Goal: Register for event/course

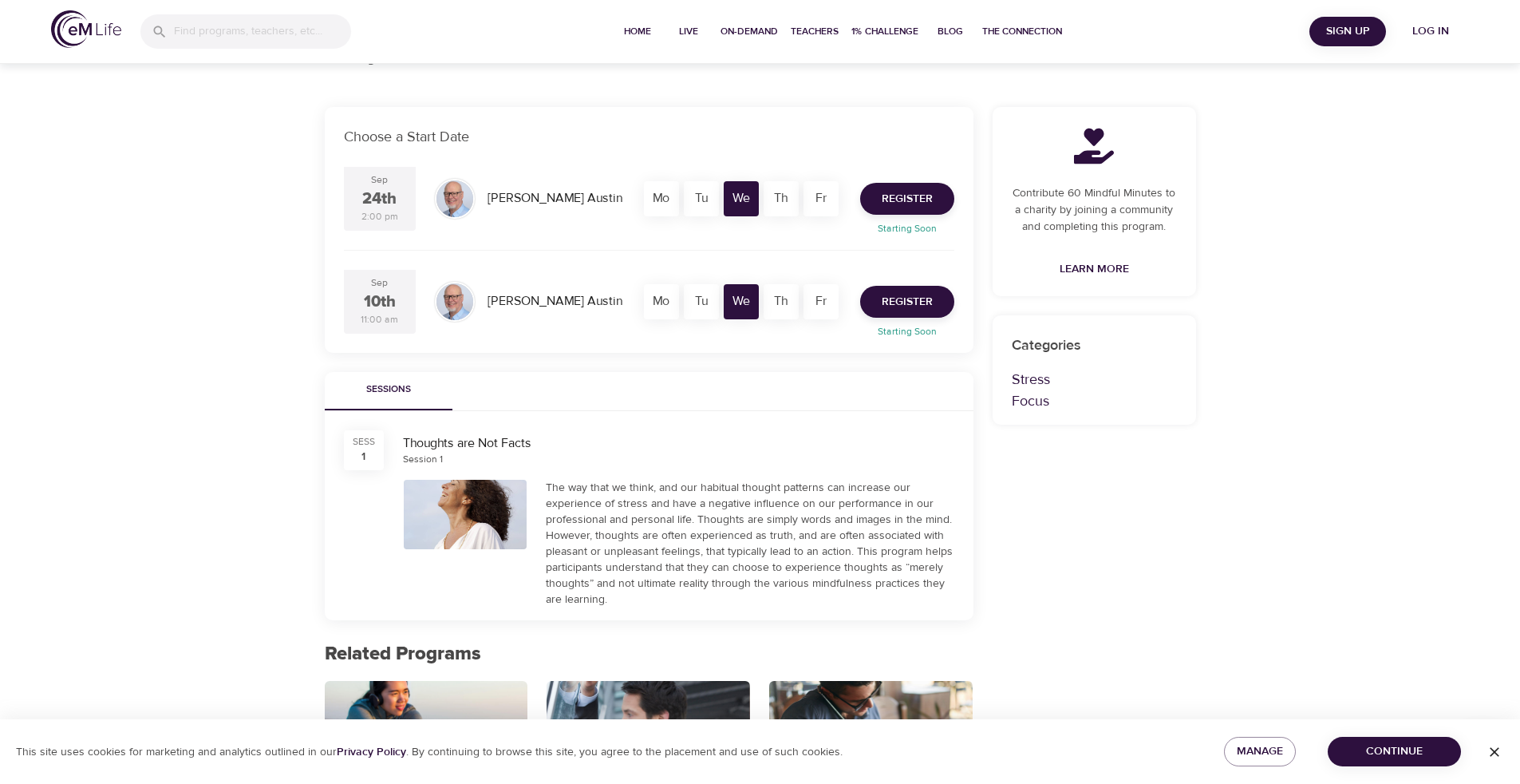
scroll to position [175, 0]
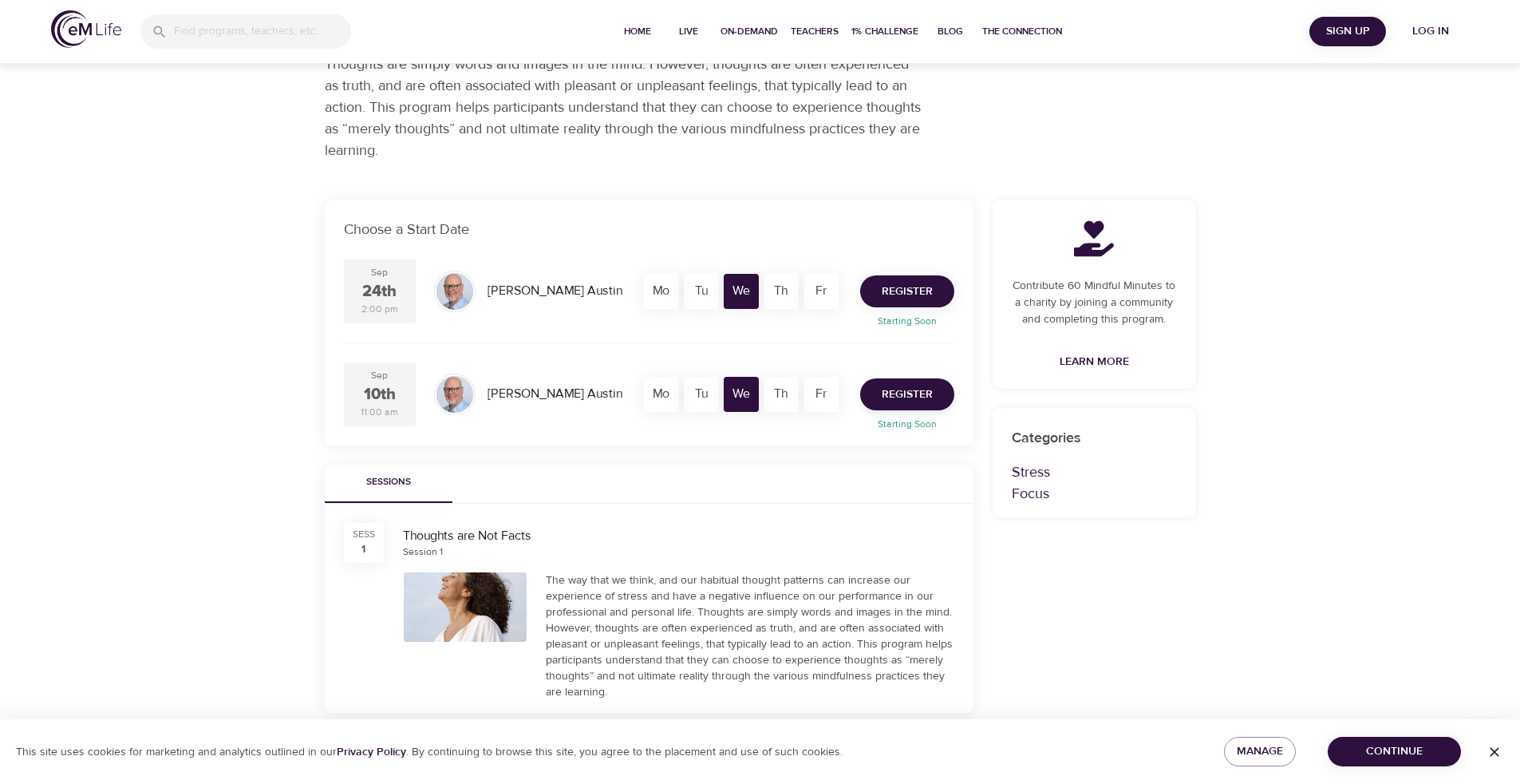
click at [546, 291] on span "Register" at bounding box center [907, 291] width 51 height 20
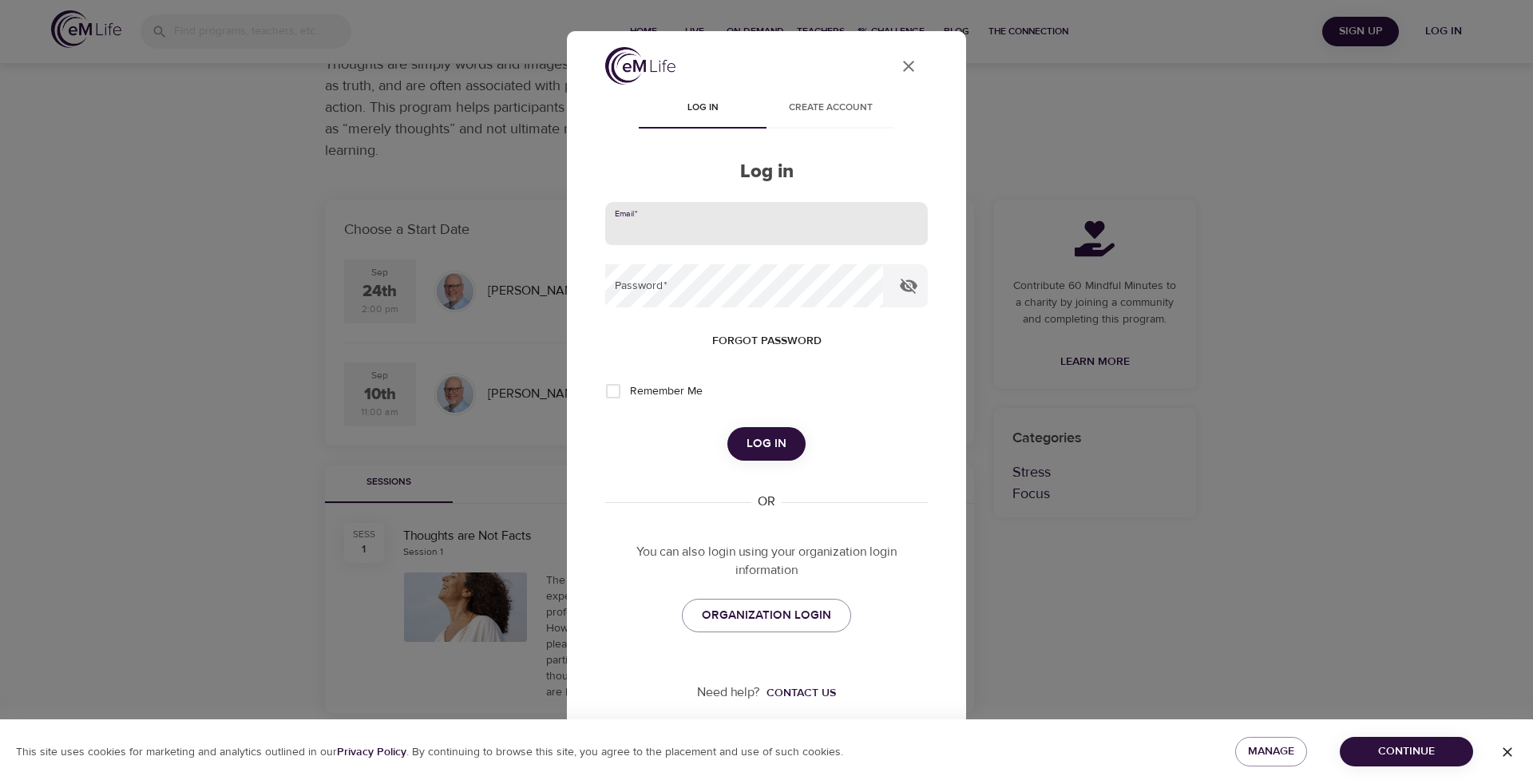
click at [546, 238] on input "email" at bounding box center [766, 223] width 323 height 43
type input "[EMAIL_ADDRESS][DOMAIN_NAME]"
click at [546, 382] on button "Log in" at bounding box center [766, 444] width 78 height 34
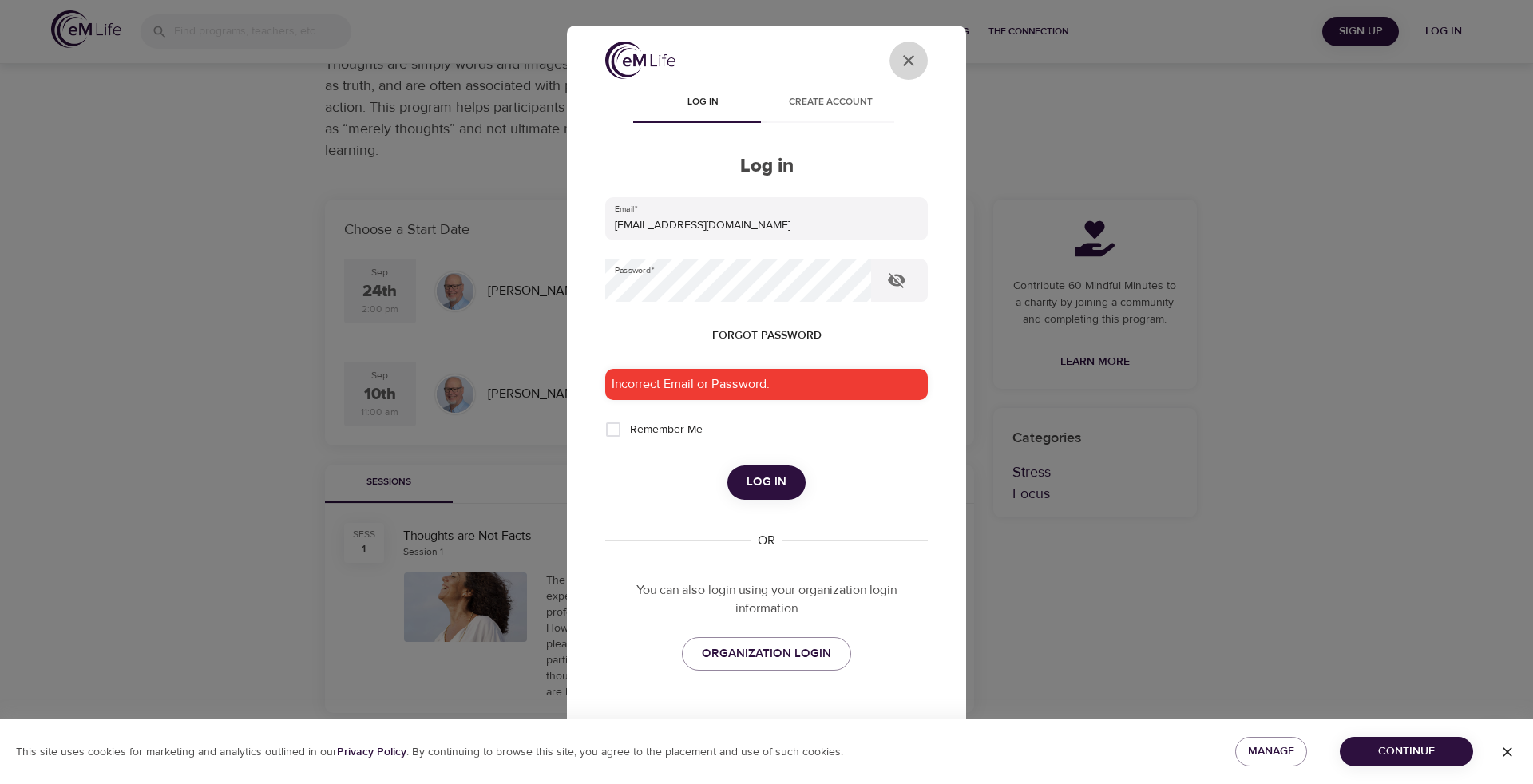
click at [546, 60] on icon "User Profile" at bounding box center [909, 60] width 19 height 19
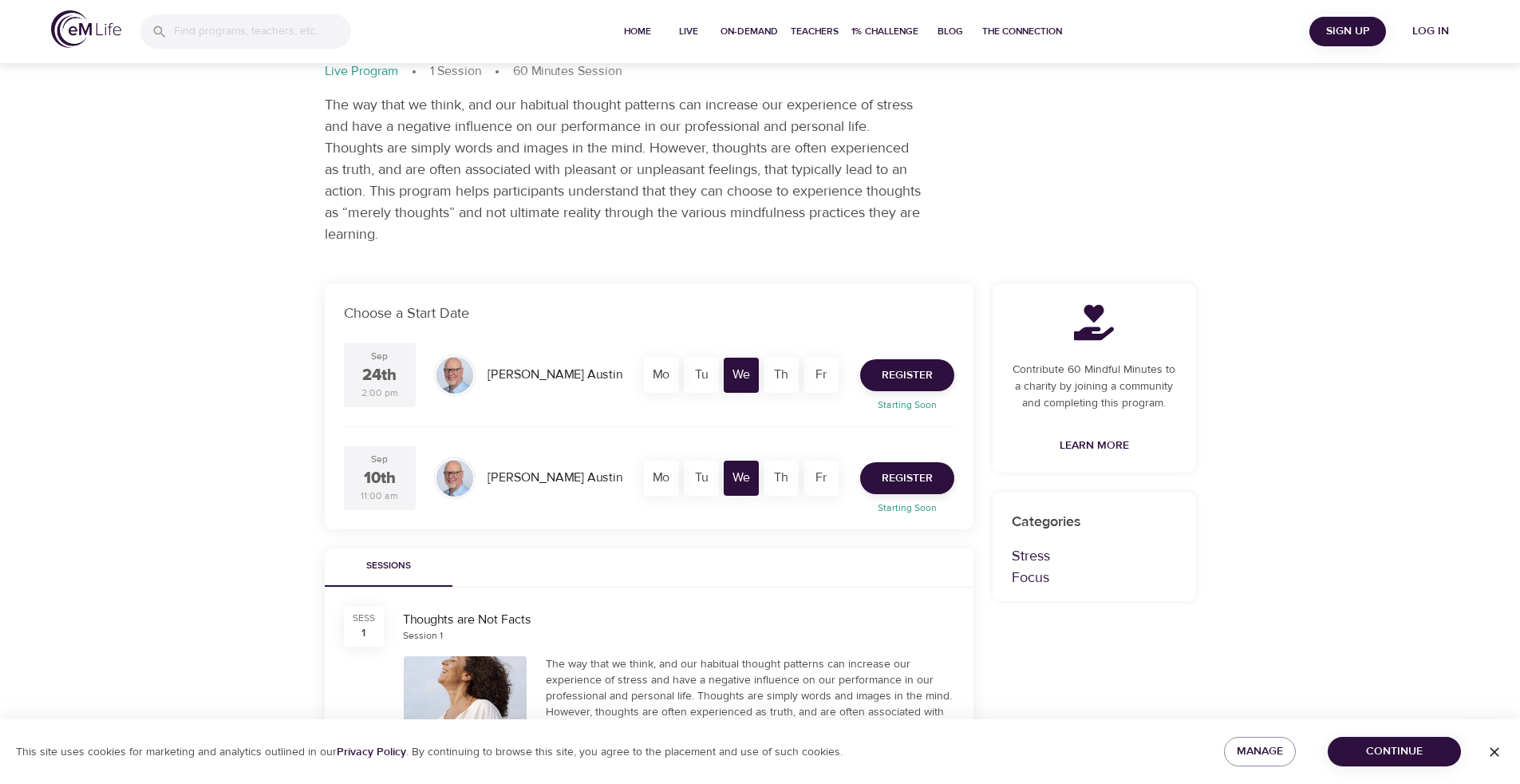
scroll to position [0, 0]
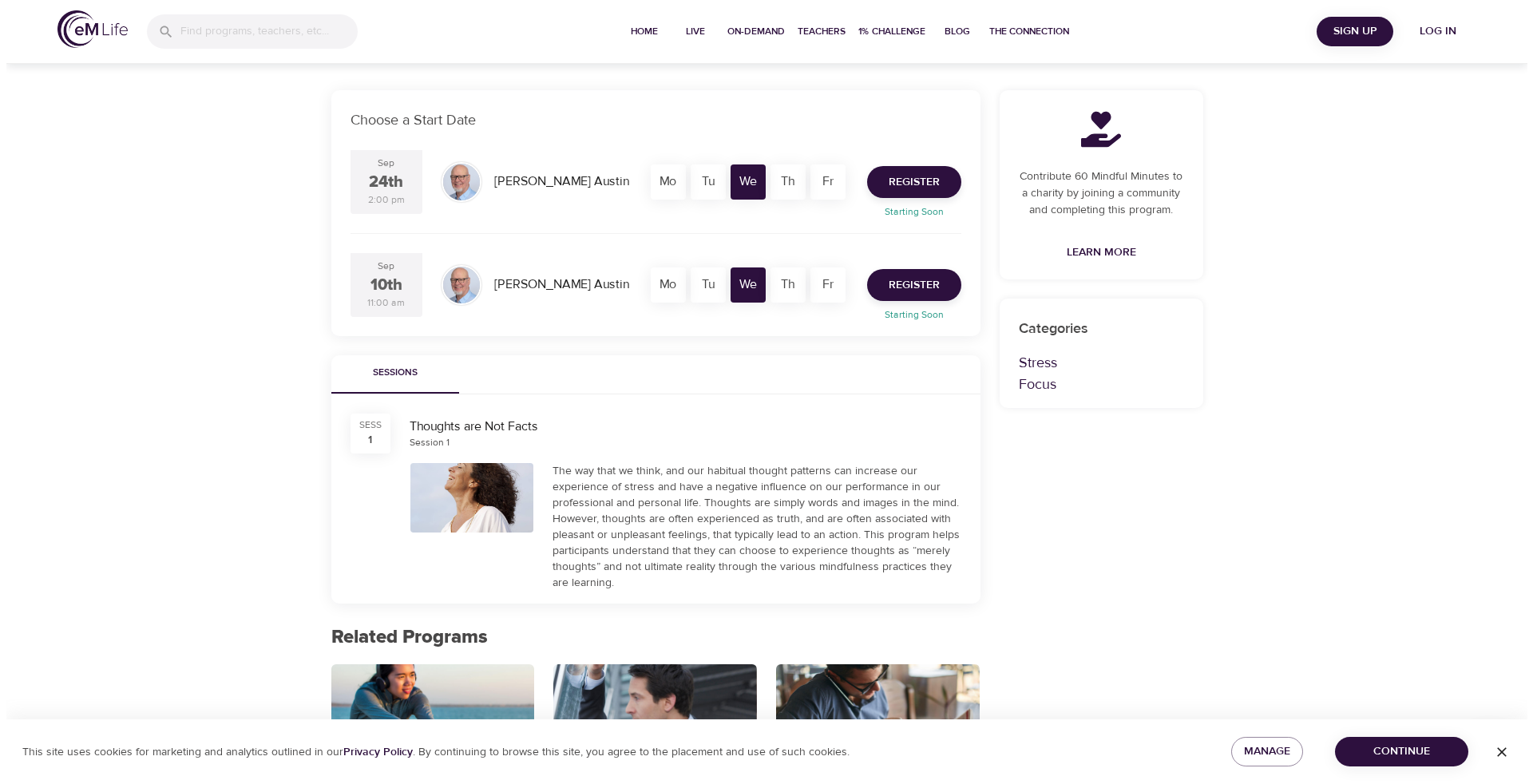
scroll to position [95, 0]
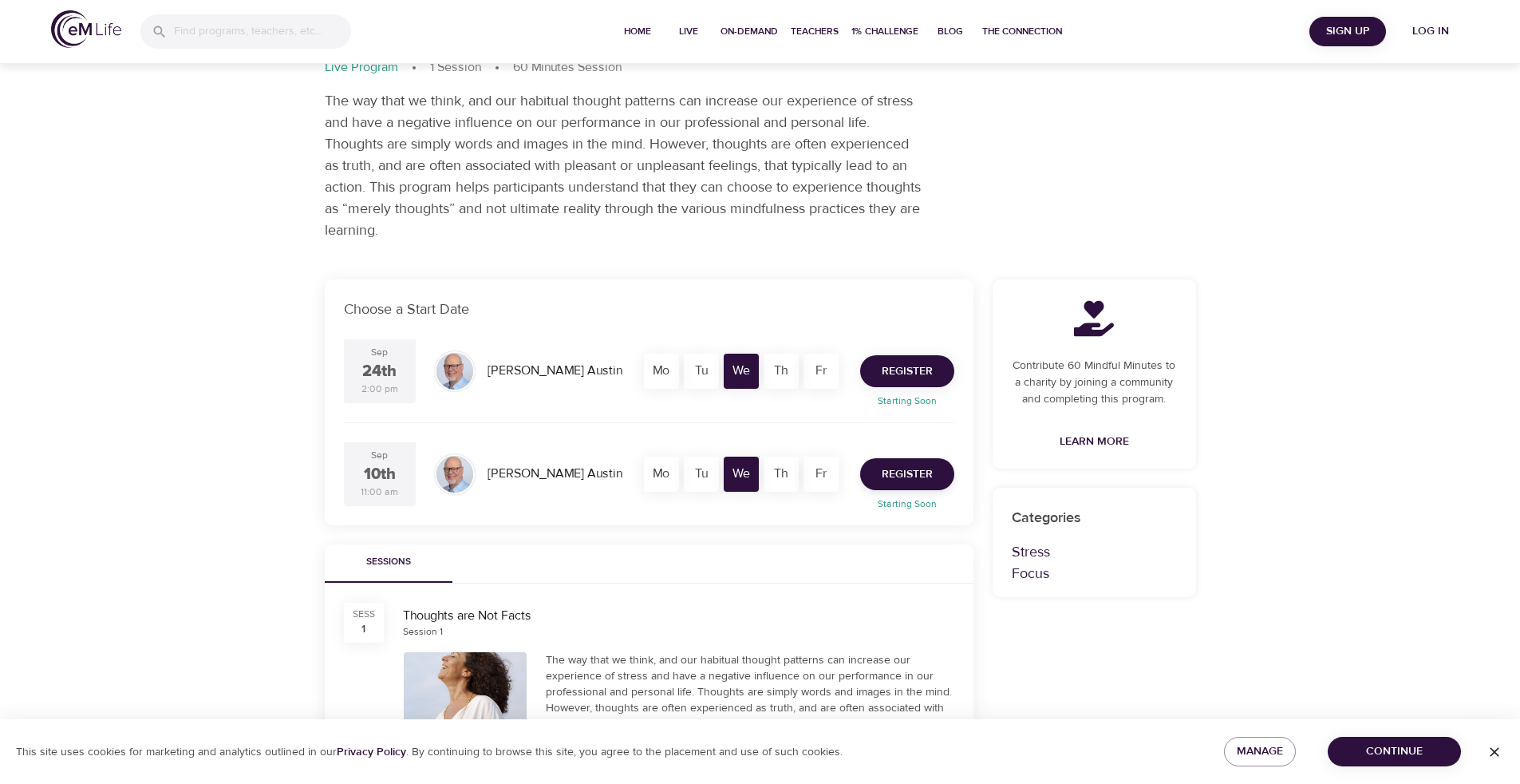
click at [546, 375] on span "Register" at bounding box center [907, 371] width 51 height 20
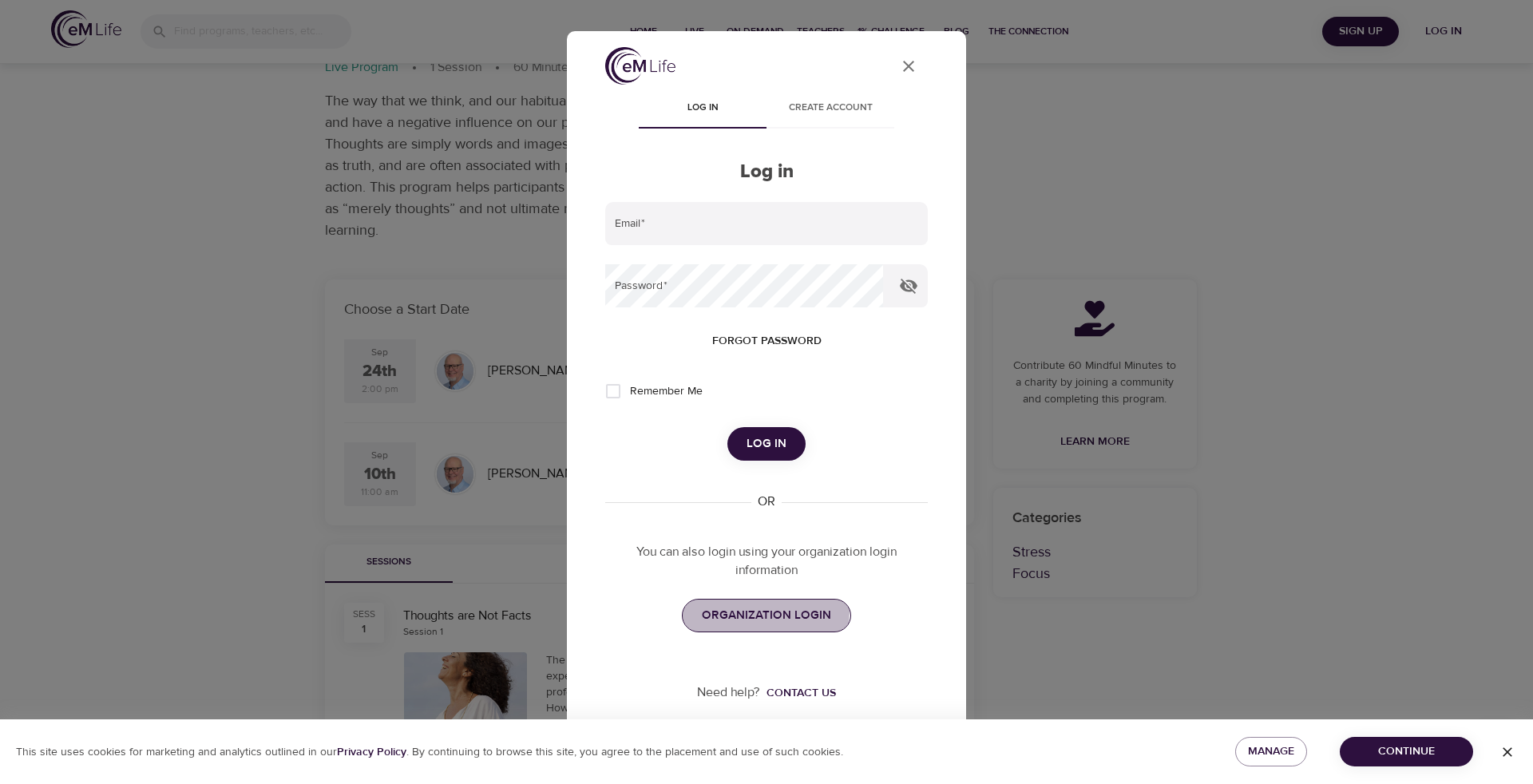
click at [546, 382] on span "ORGANIZATION LOGIN" at bounding box center [766, 616] width 129 height 21
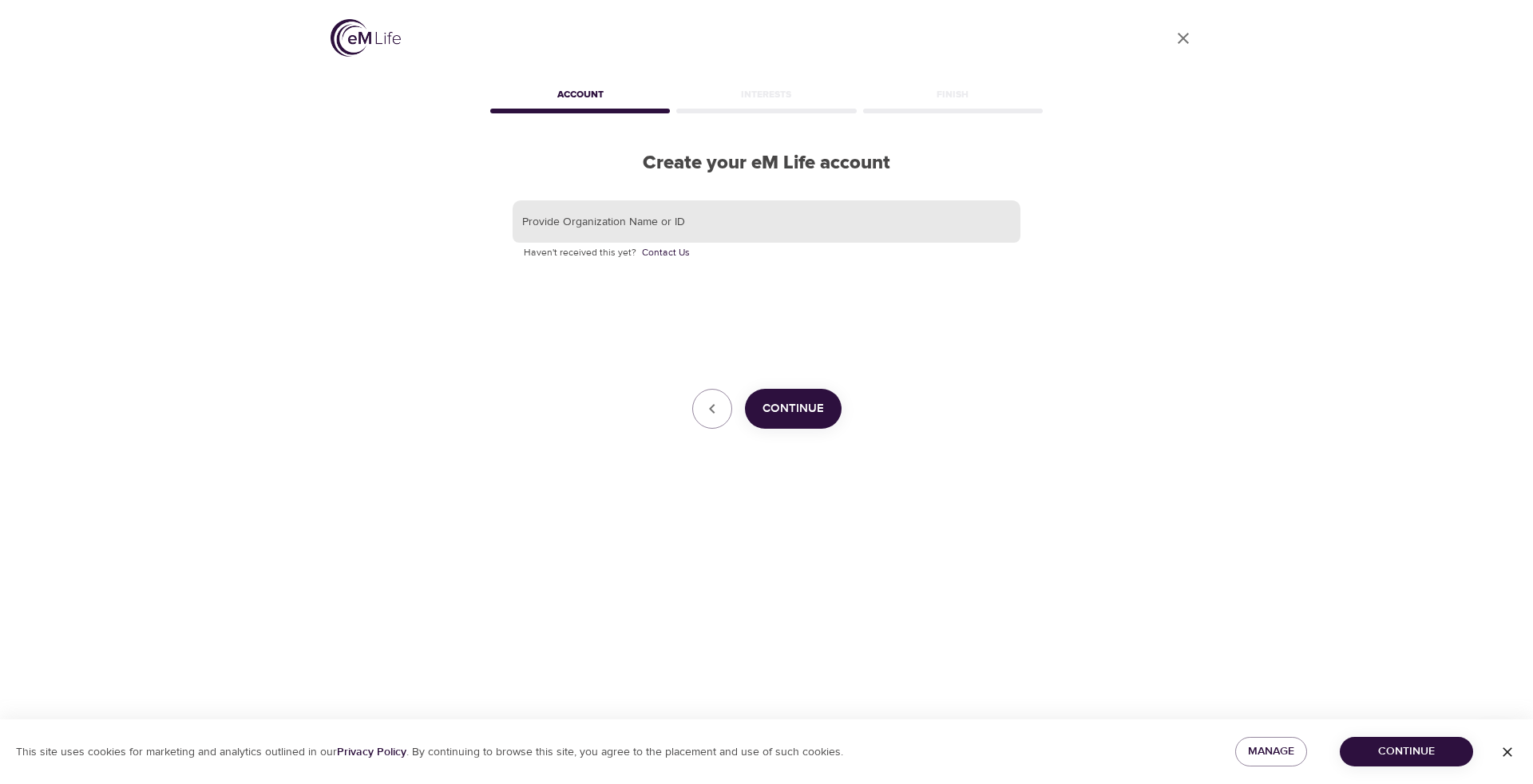
drag, startPoint x: 673, startPoint y: 218, endPoint x: 681, endPoint y: 219, distance: 8.1
click at [674, 218] on input "text" at bounding box center [766, 222] width 508 height 43
type input "[GEOGRAPHIC_DATA]"
click at [800, 406] on span "Continue" at bounding box center [793, 408] width 61 height 21
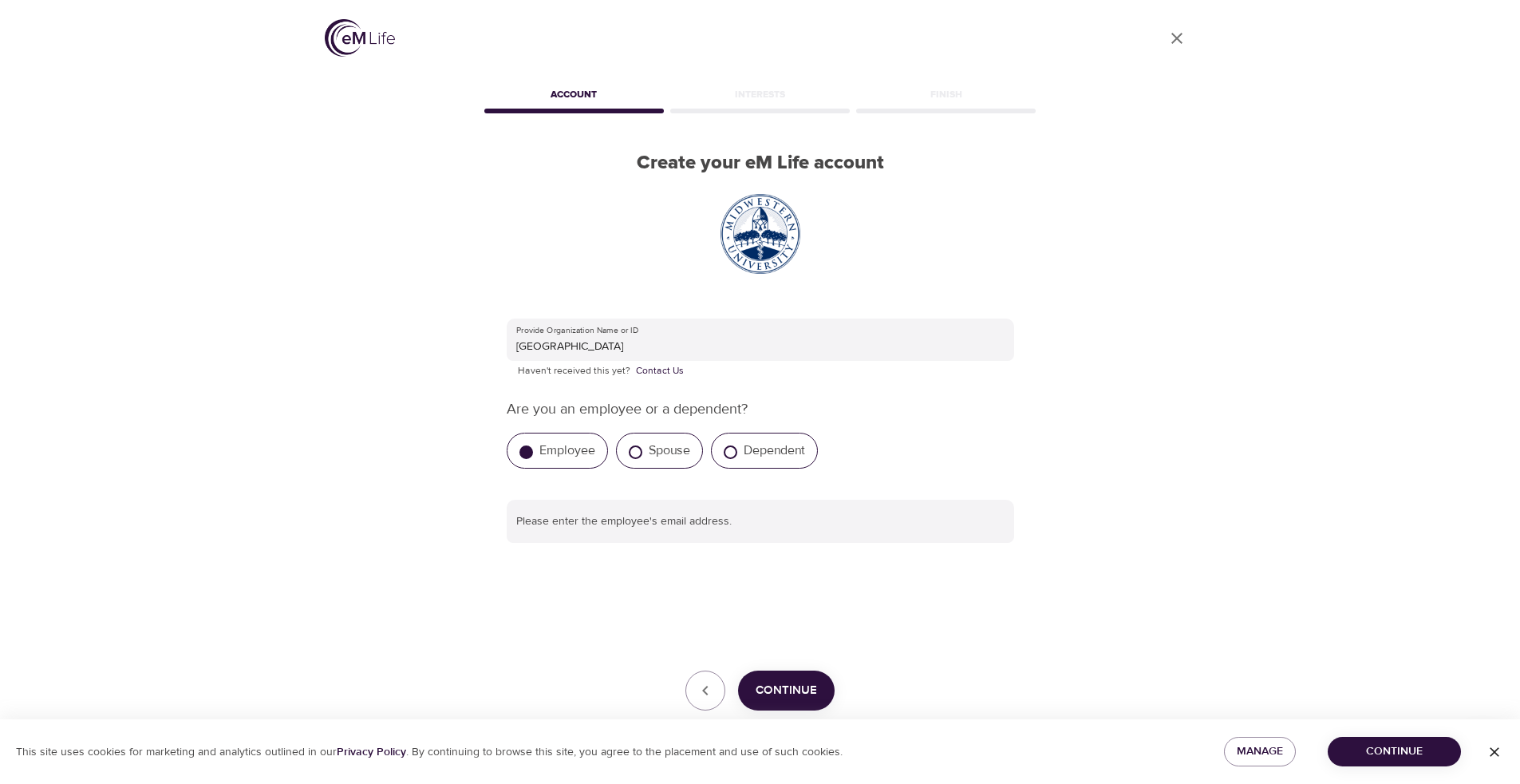
click at [808, 696] on span "Continue" at bounding box center [786, 690] width 61 height 21
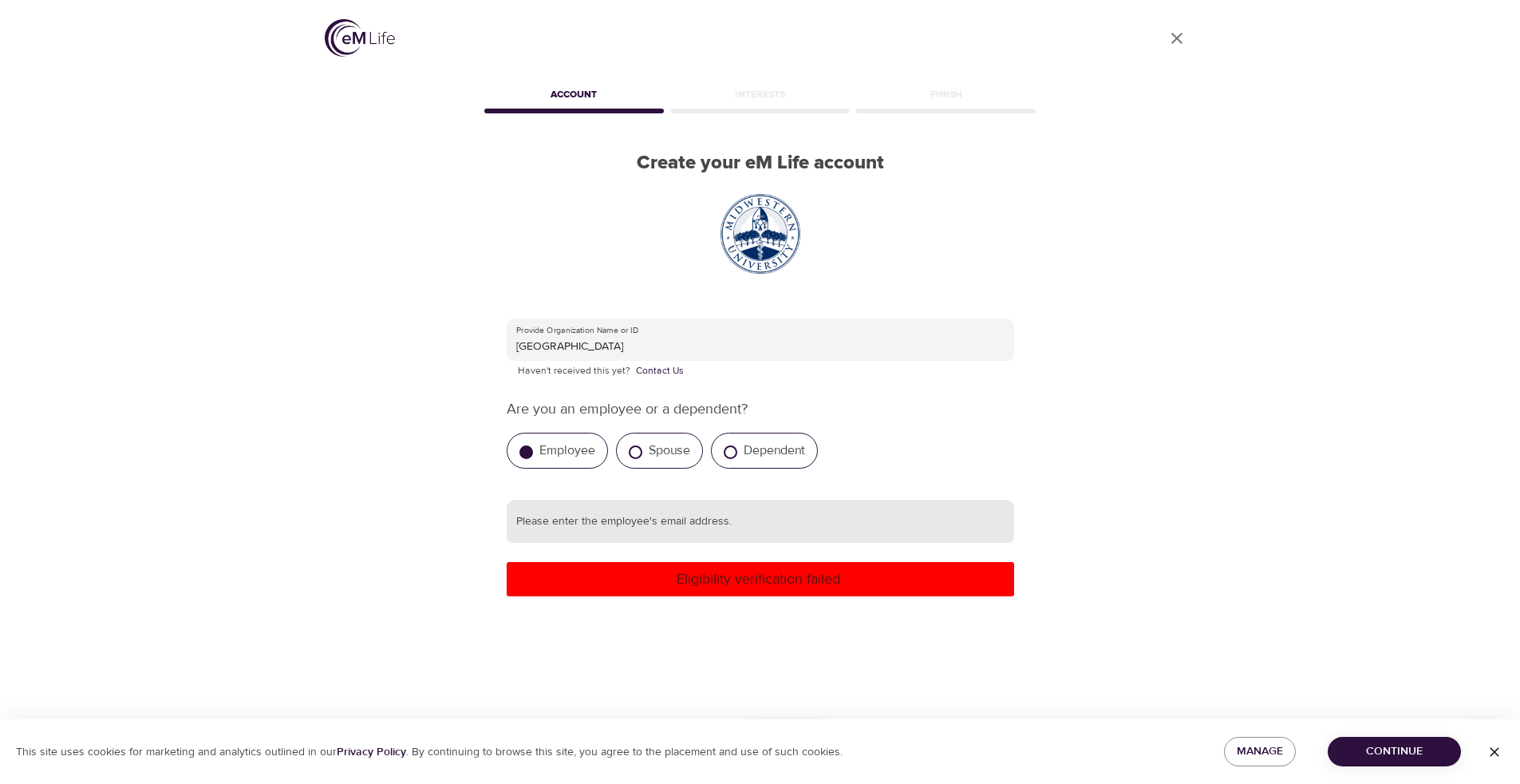
click at [664, 513] on input "text" at bounding box center [760, 521] width 507 height 43
type input "[EMAIL_ADDRESS][DOMAIN_NAME]"
click at [1417, 758] on span "Continue" at bounding box center [1394, 751] width 107 height 20
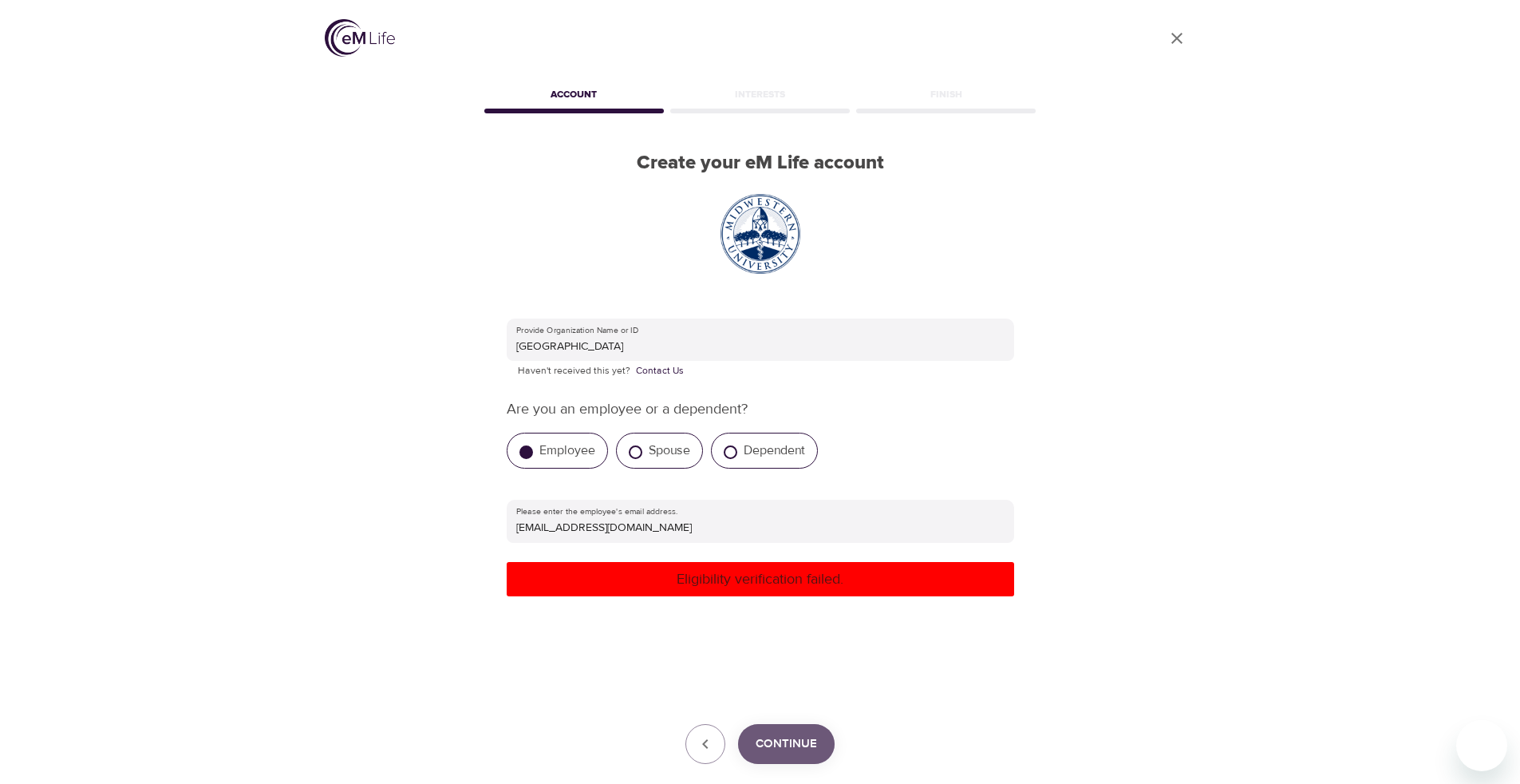
click at [784, 738] on span "Continue" at bounding box center [786, 744] width 61 height 21
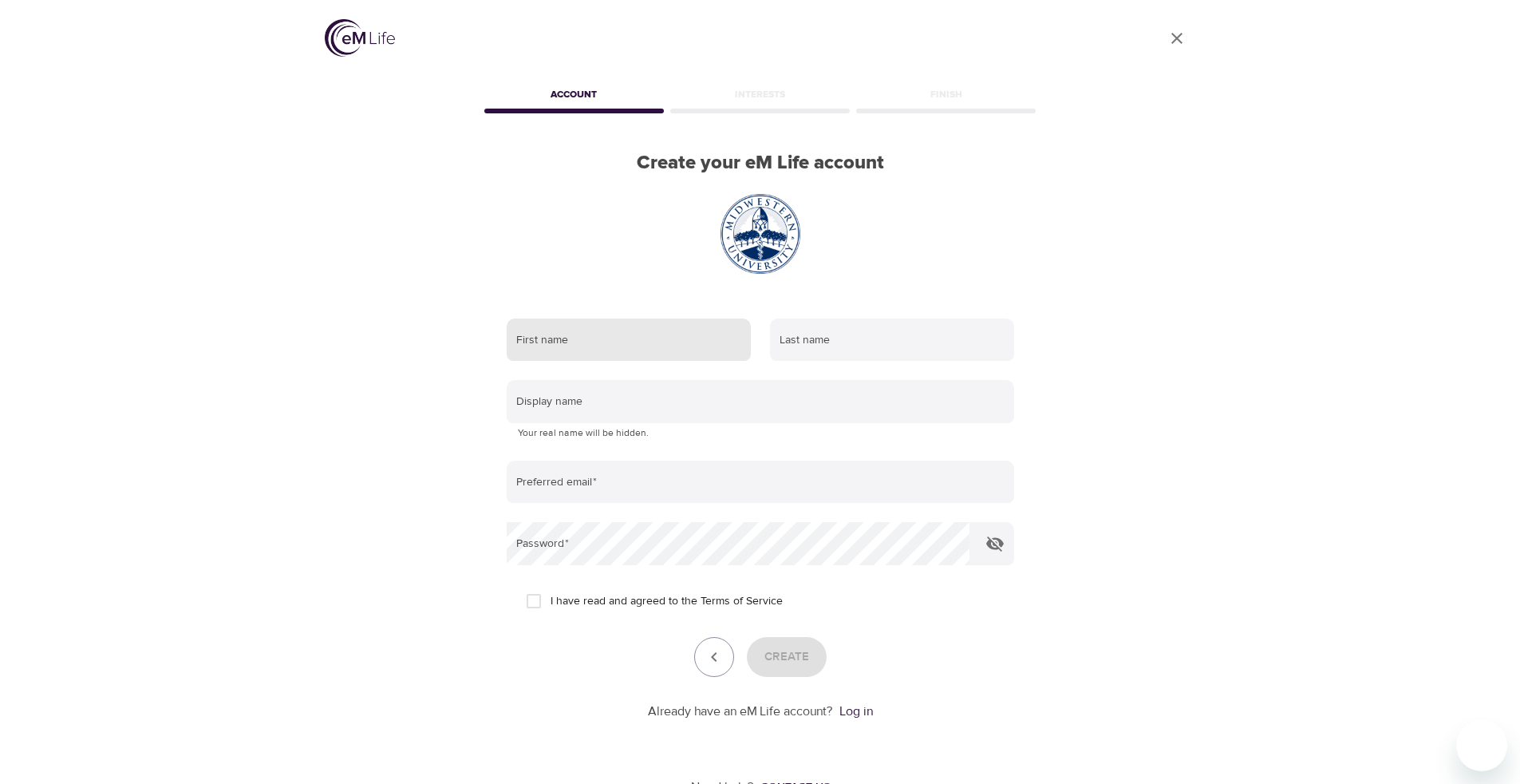
click at [639, 360] on input "text" at bounding box center [628, 340] width 244 height 43
type input "[PERSON_NAME]"
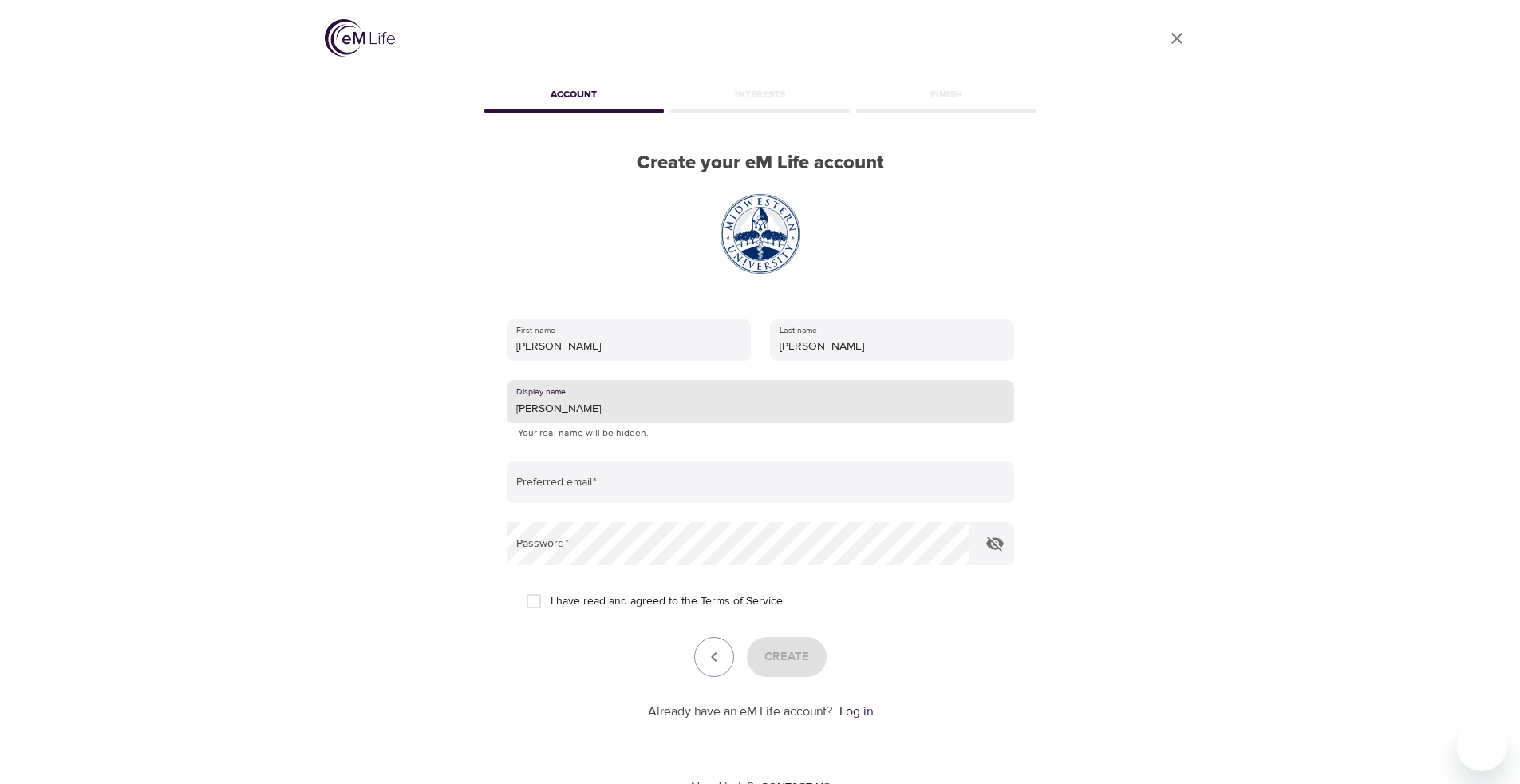
type input "[PERSON_NAME]"
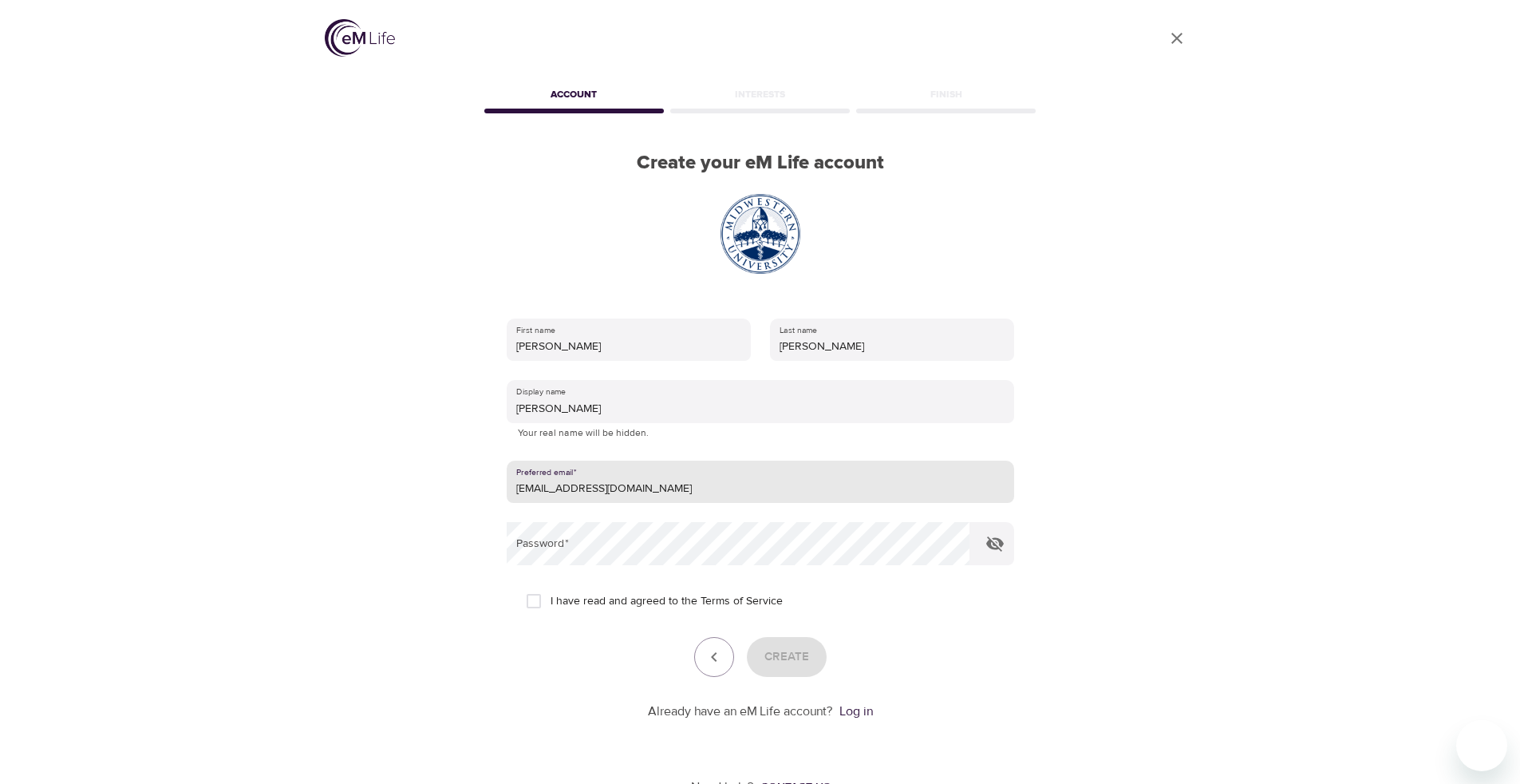
type input "[EMAIL_ADDRESS][DOMAIN_NAME]"
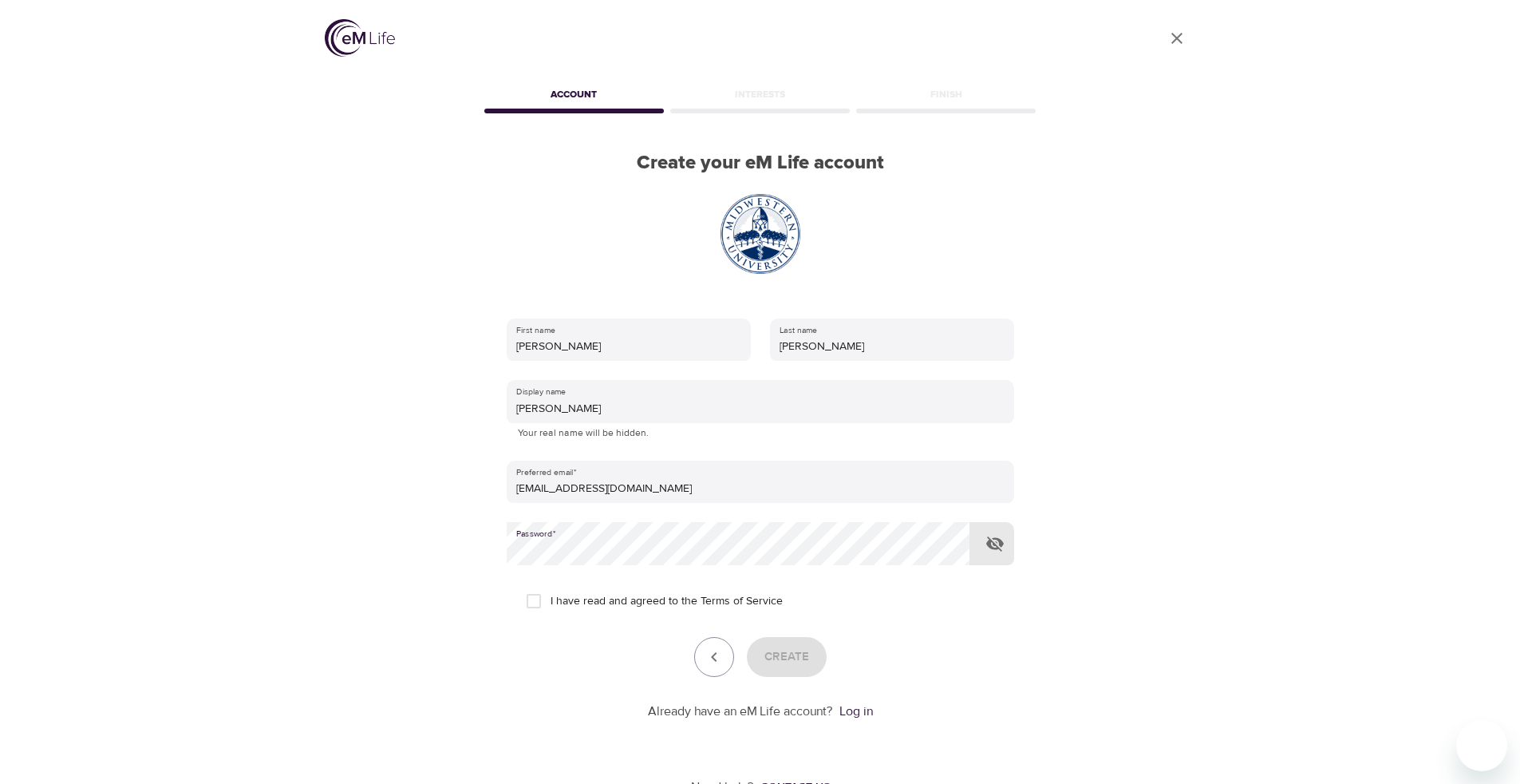
click at [539, 600] on input "I have read and agreed to the Terms of Service" at bounding box center [534, 601] width 34 height 34
checkbox input "true"
click at [784, 660] on span "Create" at bounding box center [786, 657] width 44 height 21
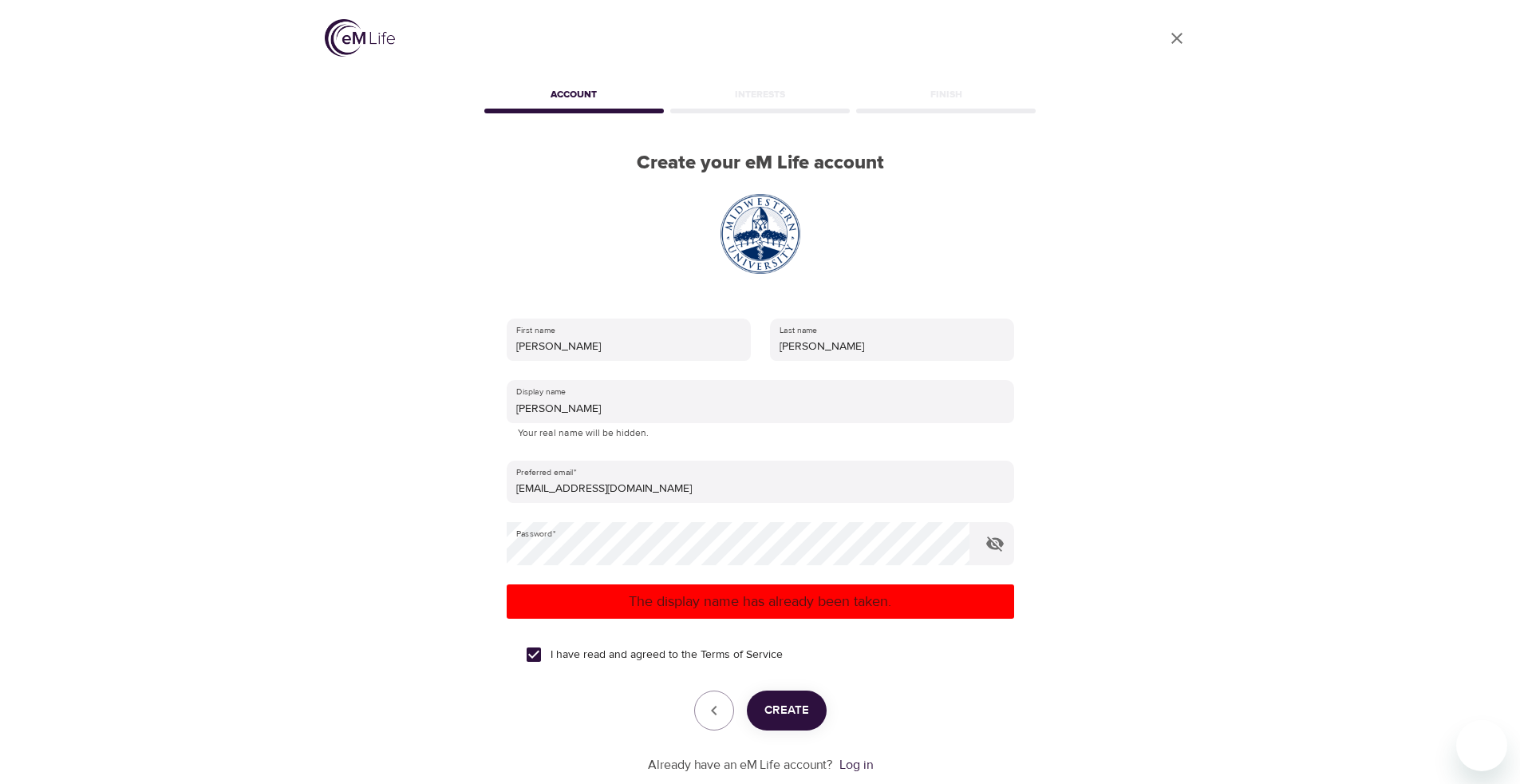
click at [788, 707] on span "Create" at bounding box center [786, 710] width 44 height 21
click at [567, 412] on input "[PERSON_NAME]" at bounding box center [760, 402] width 507 height 43
type input "[PERSON_NAME]"
click at [787, 722] on button "Create" at bounding box center [787, 710] width 80 height 40
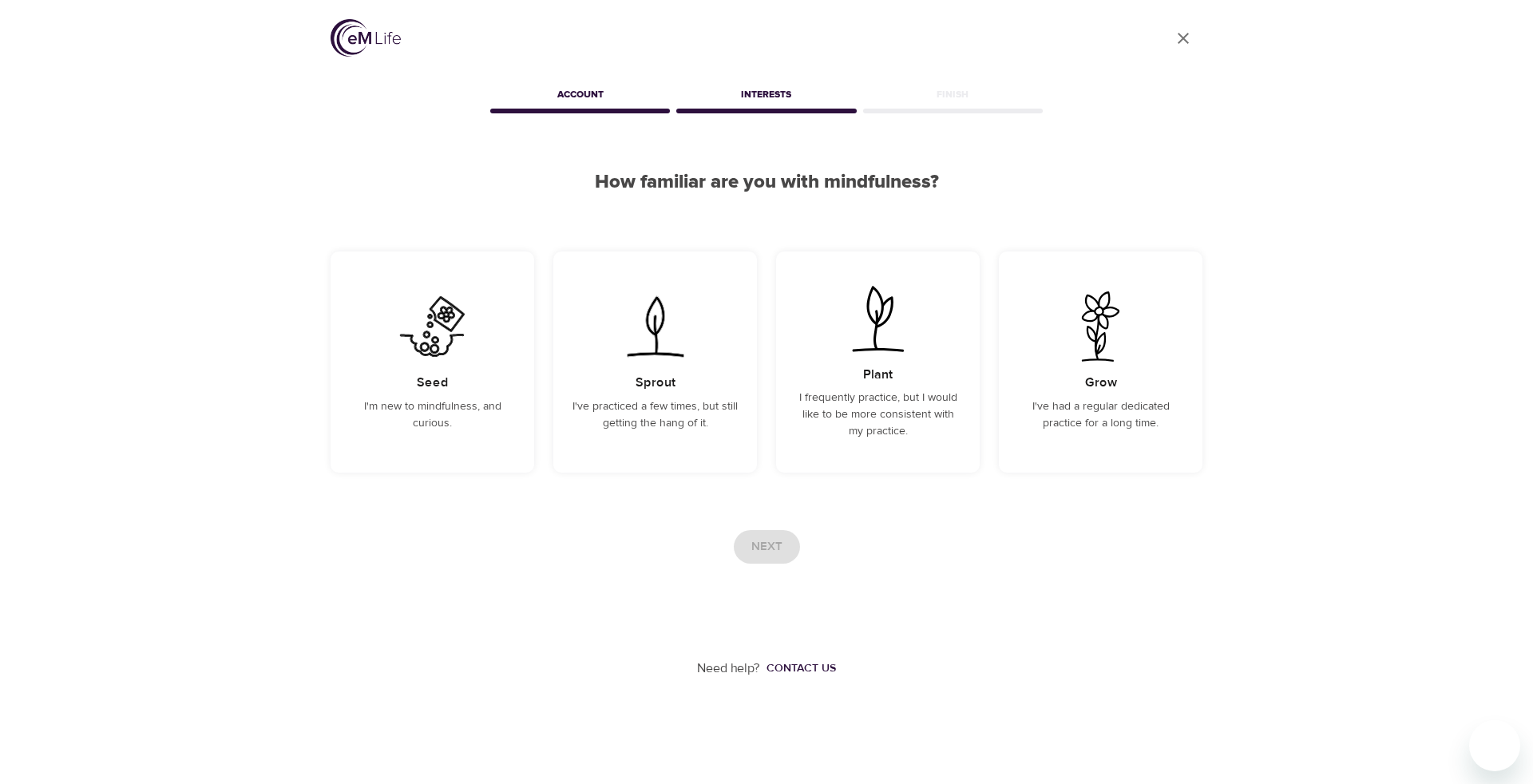
drag, startPoint x: 882, startPoint y: 534, endPoint x: 873, endPoint y: 531, distance: 9.5
click at [885, 535] on div "Next" at bounding box center [766, 547] width 872 height 34
click at [465, 388] on div "Seed I'm new to mindfulness, and curious." at bounding box center [432, 361] width 203 height 221
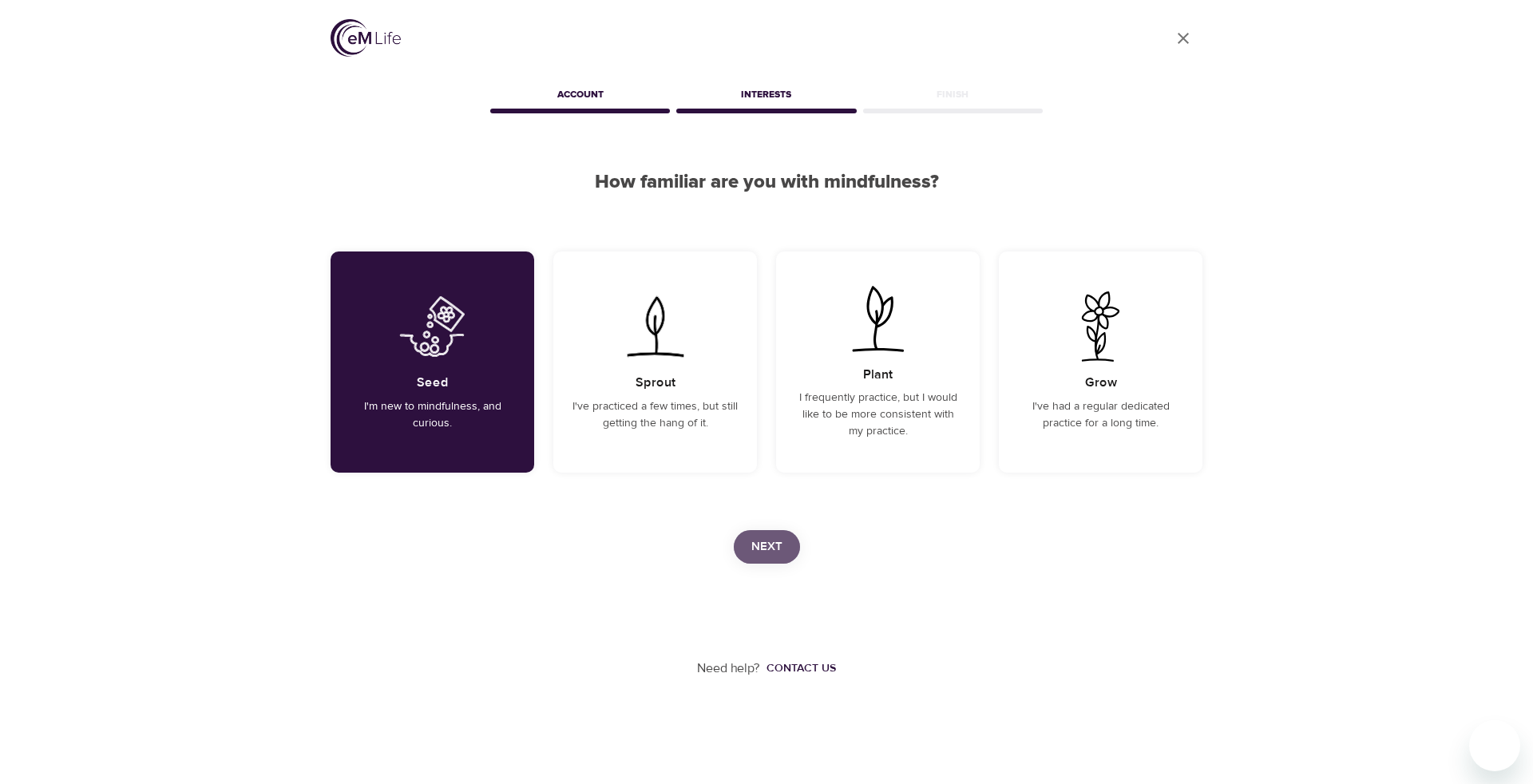
click at [770, 549] on span "Next" at bounding box center [766, 547] width 31 height 21
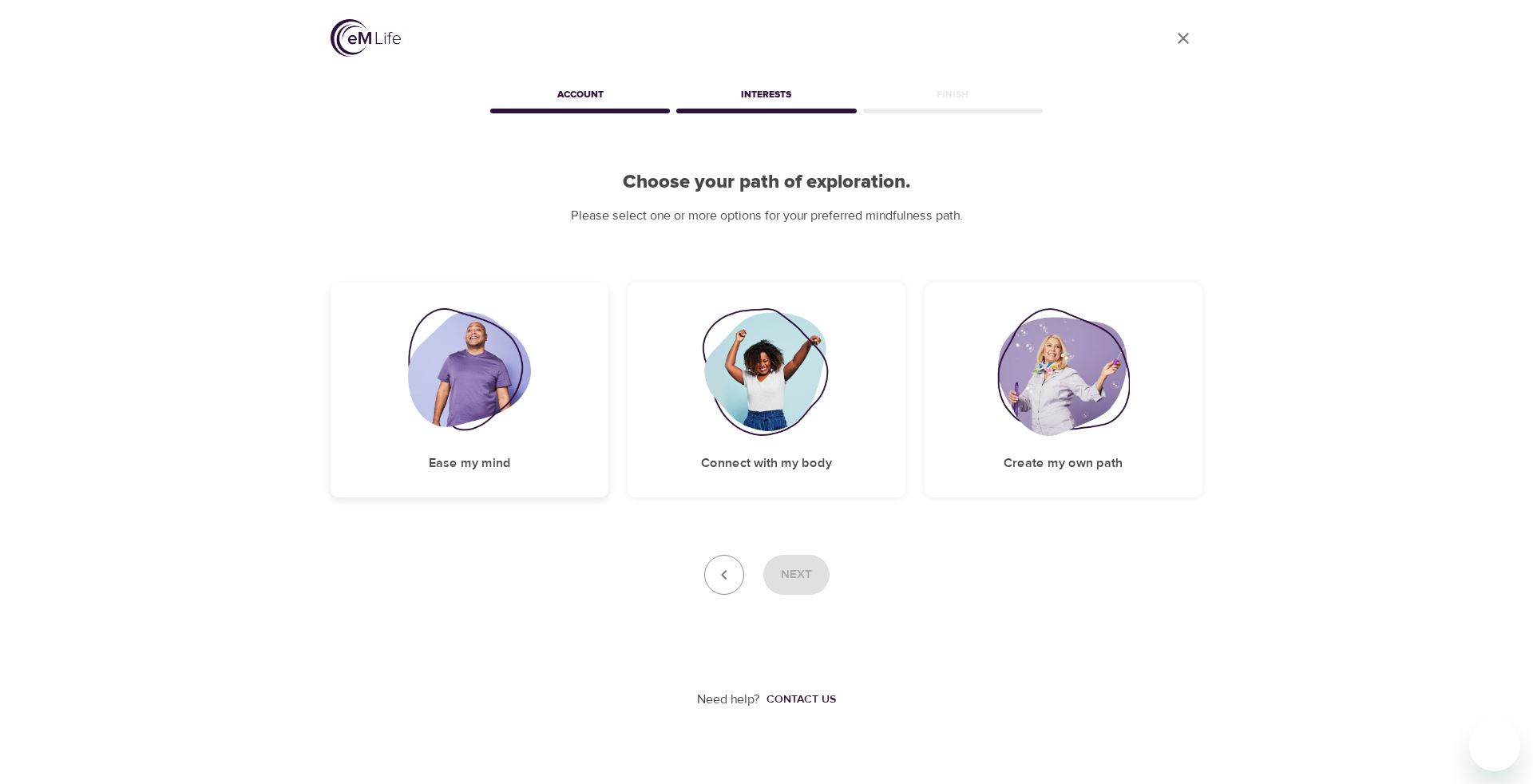
click at [485, 397] on img at bounding box center [469, 372] width 123 height 128
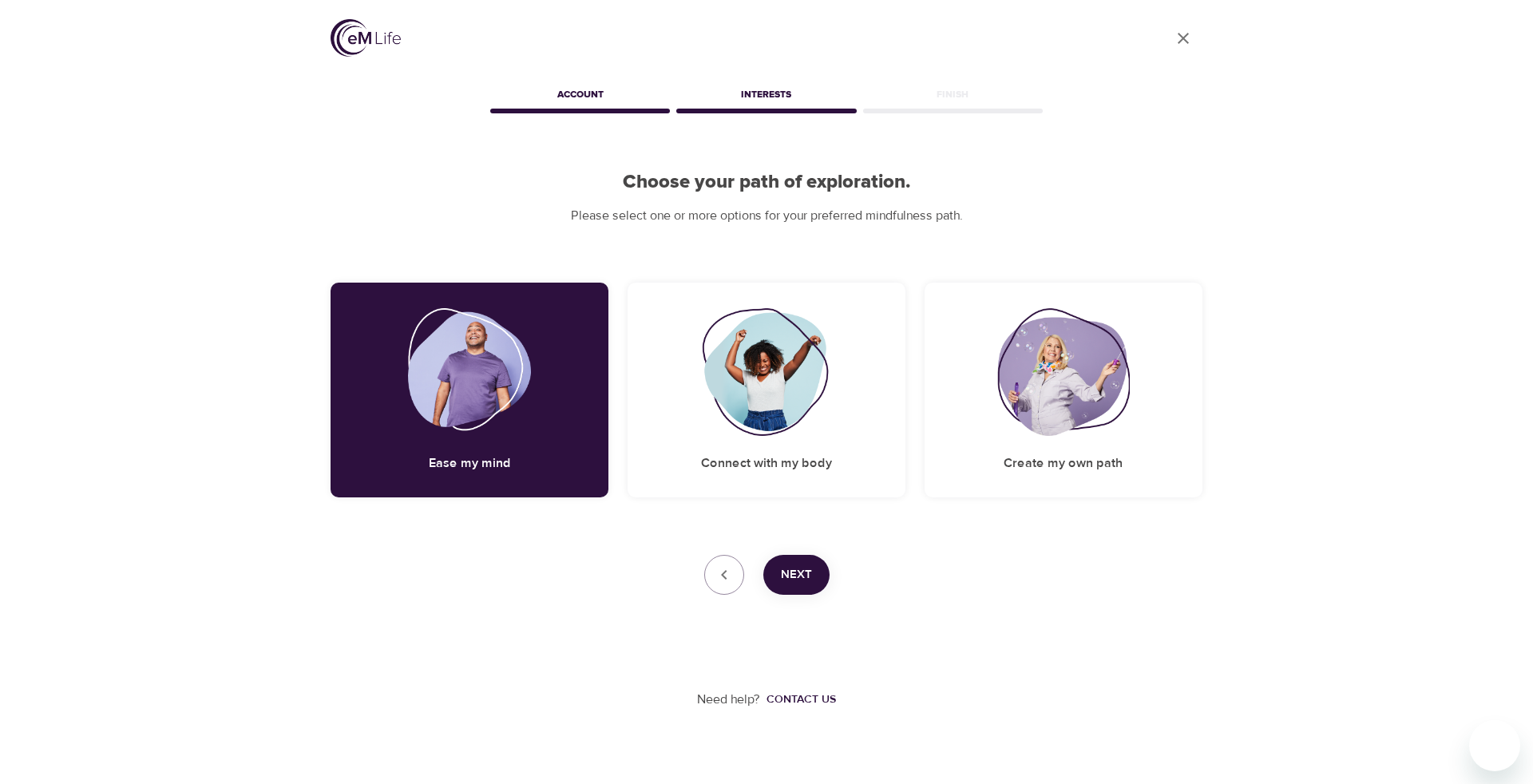
click at [813, 579] on button "Next" at bounding box center [796, 574] width 66 height 40
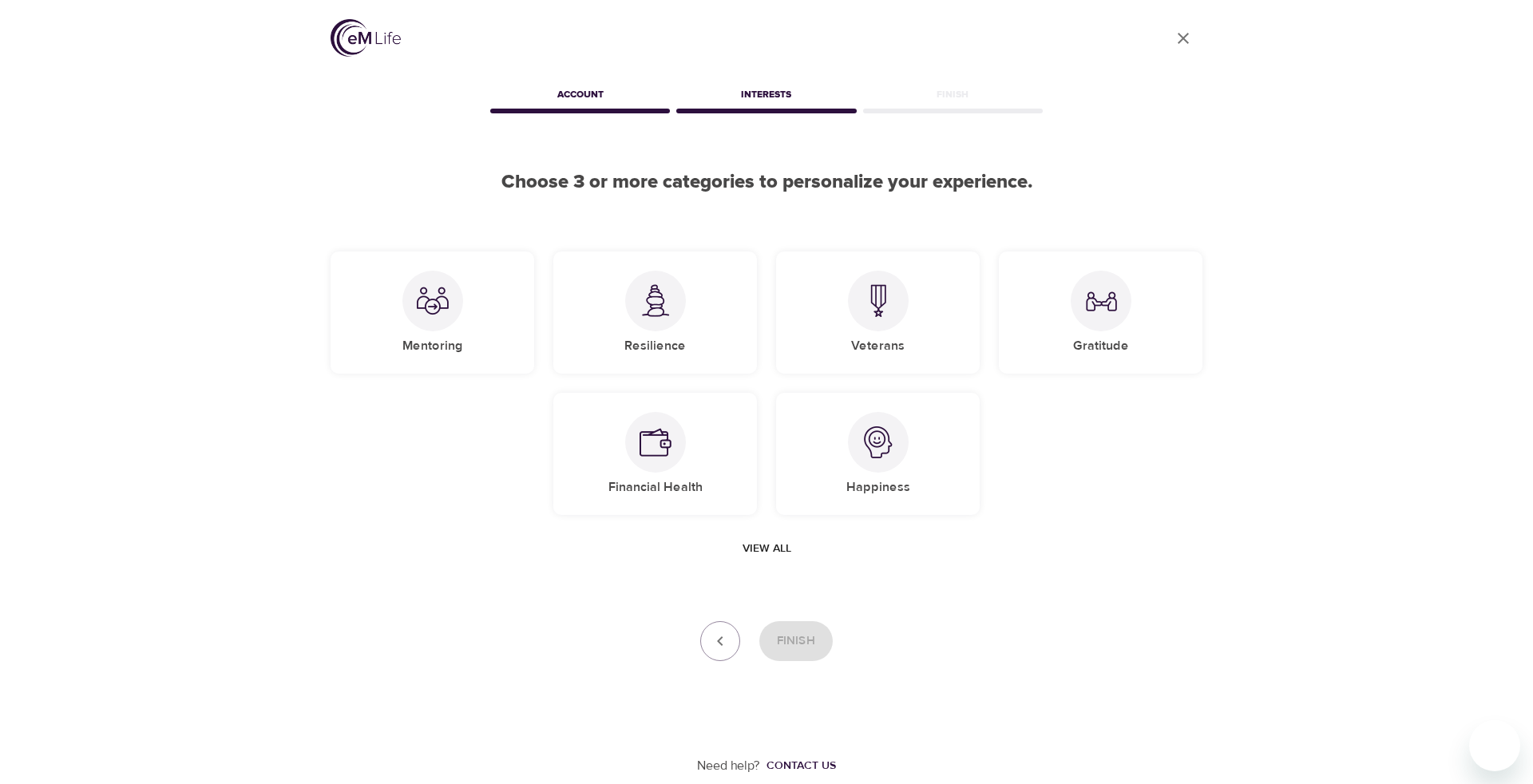
click at [777, 547] on span "View all" at bounding box center [766, 548] width 49 height 20
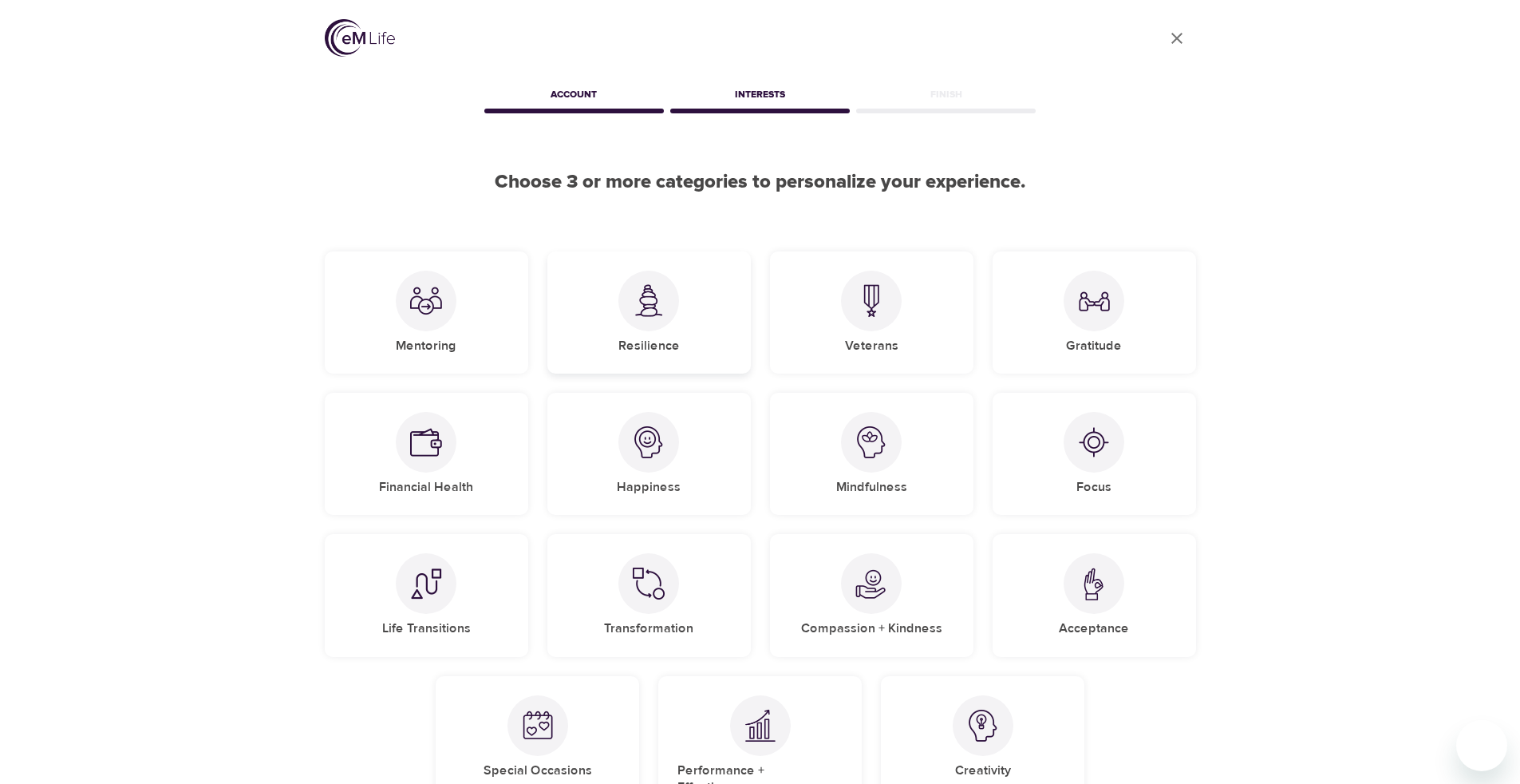
click at [671, 338] on h5 "Resilience" at bounding box center [648, 346] width 61 height 17
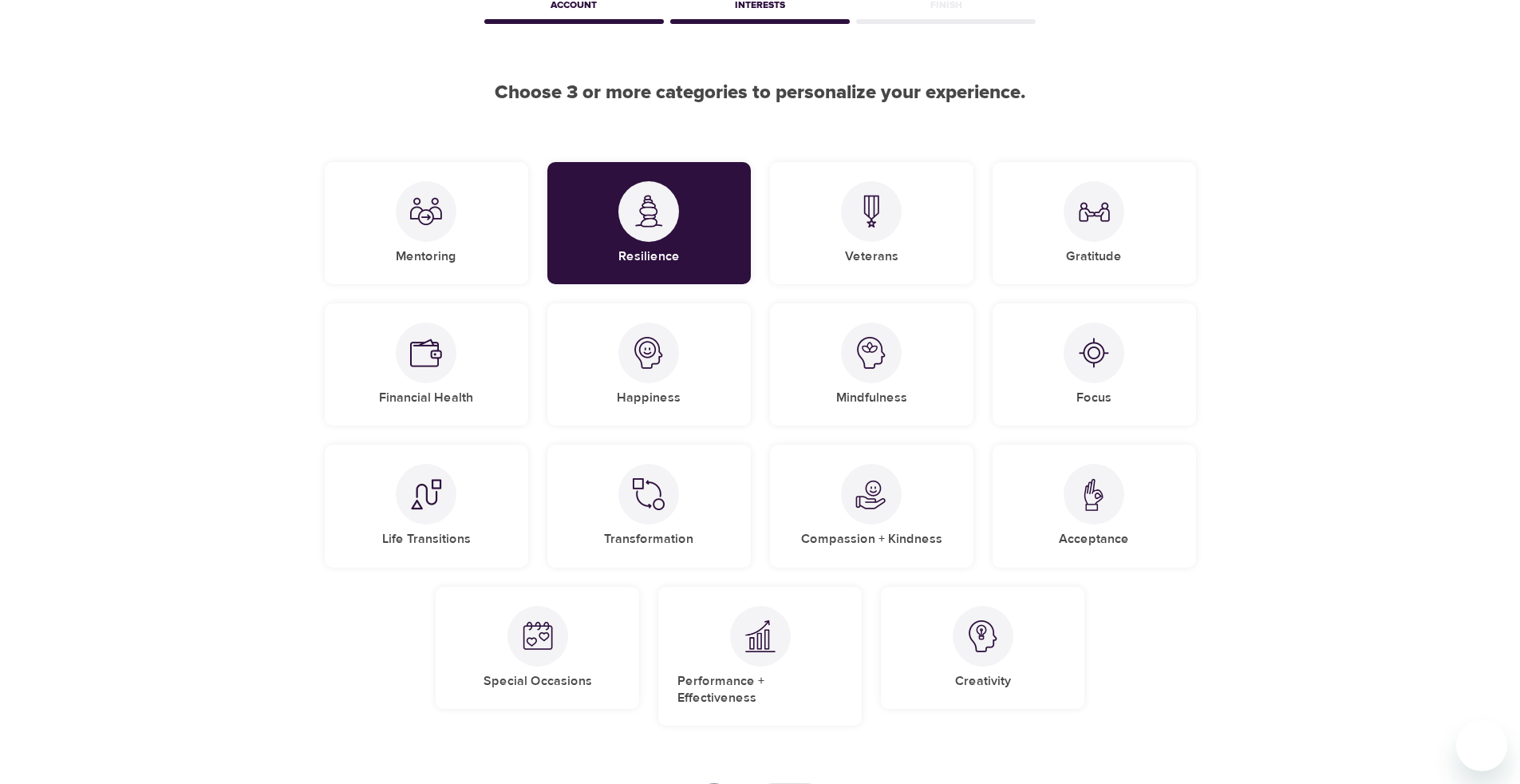
scroll to position [160, 0]
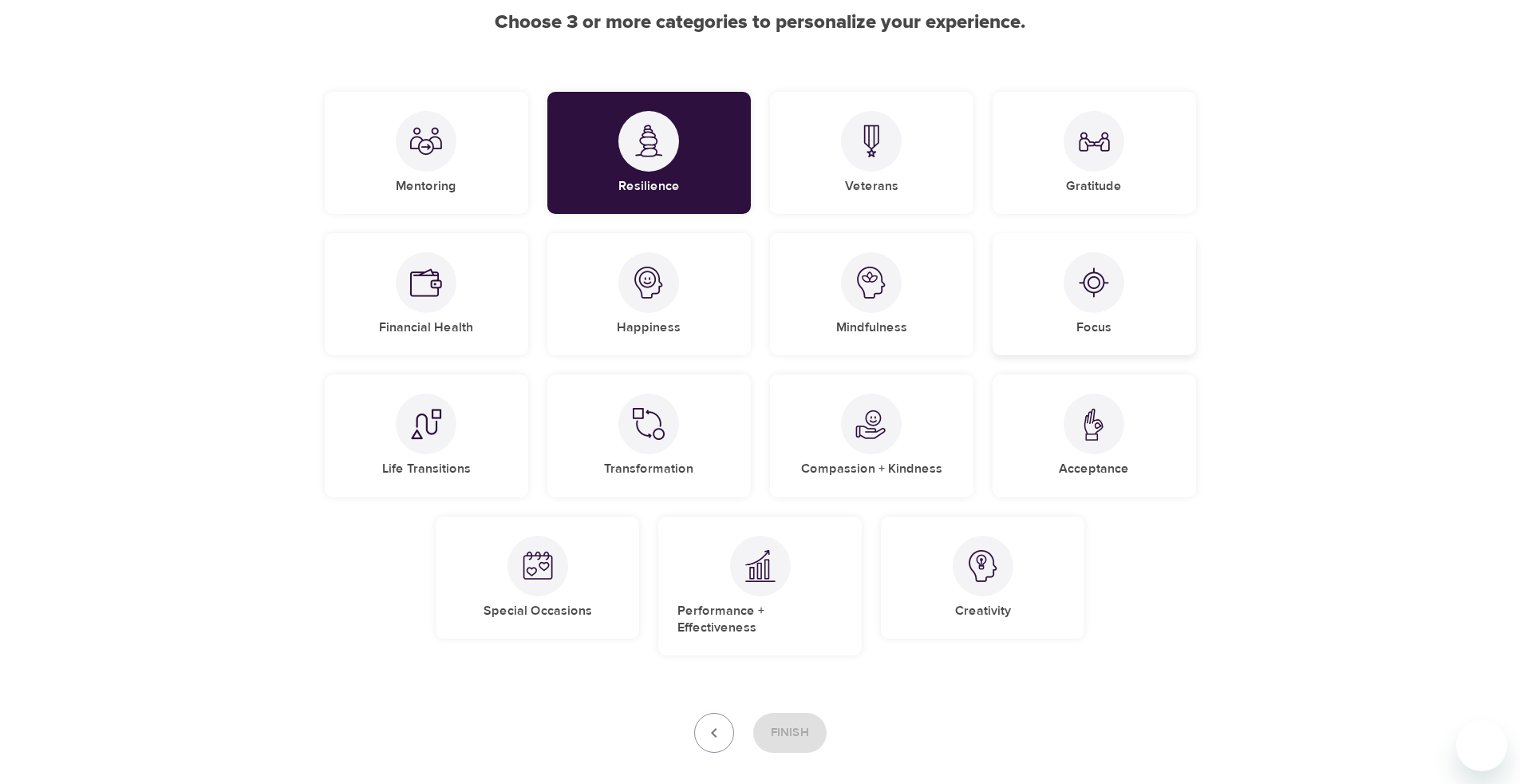
click at [1092, 307] on div at bounding box center [1094, 282] width 60 height 60
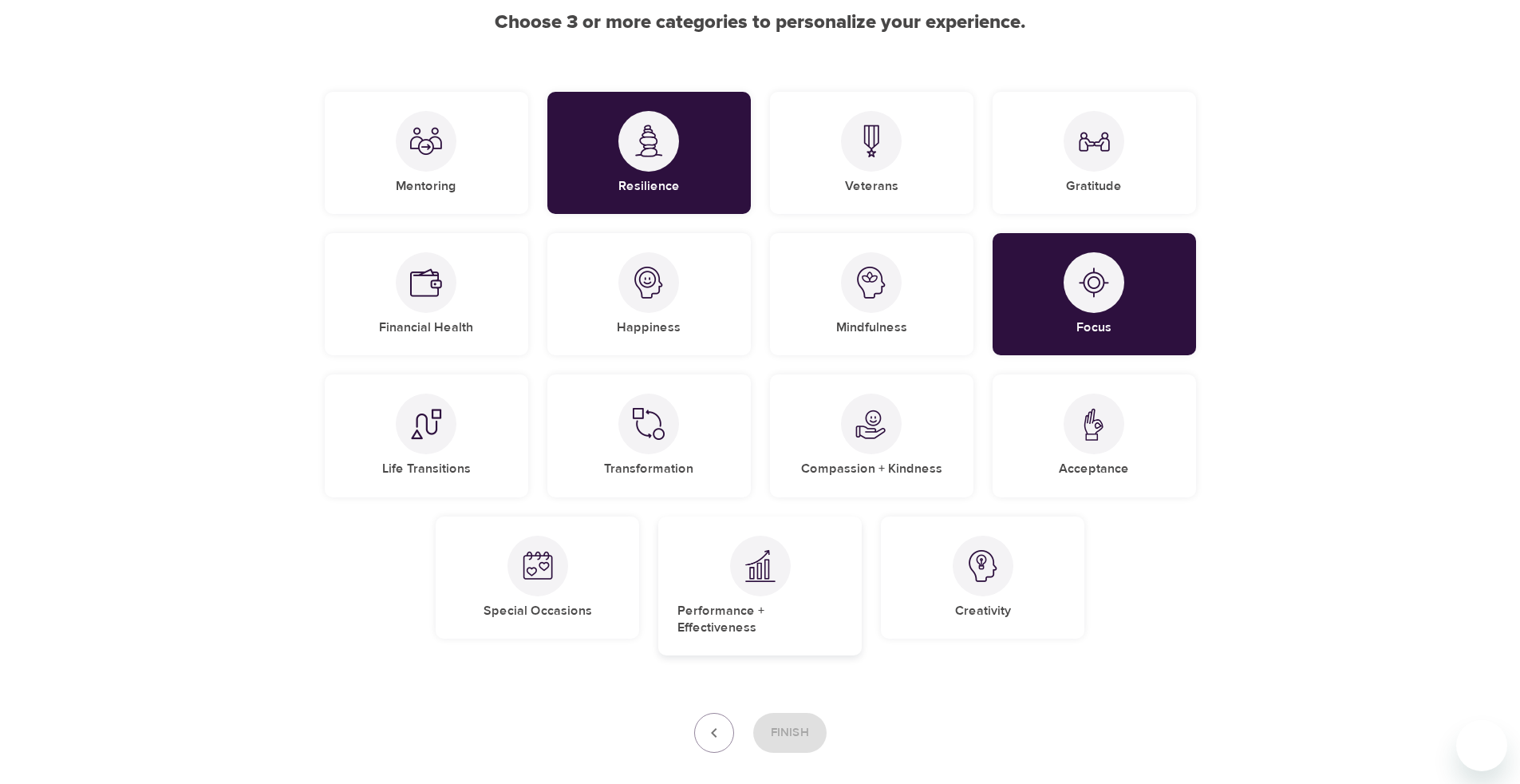
click at [789, 594] on div "Performance + Effectiveness" at bounding box center [760, 586] width 203 height 139
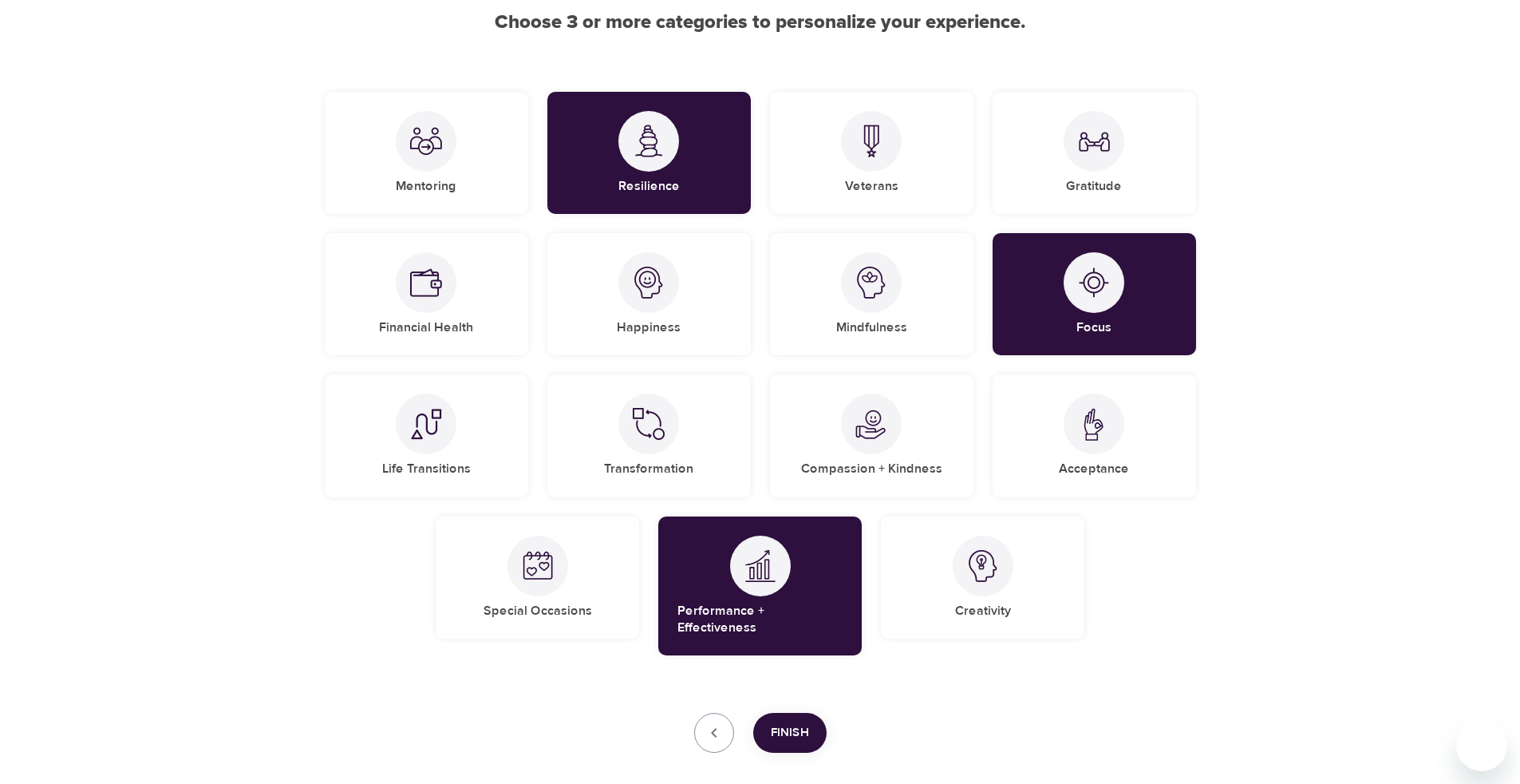
click at [804, 722] on span "Finish" at bounding box center [790, 732] width 39 height 21
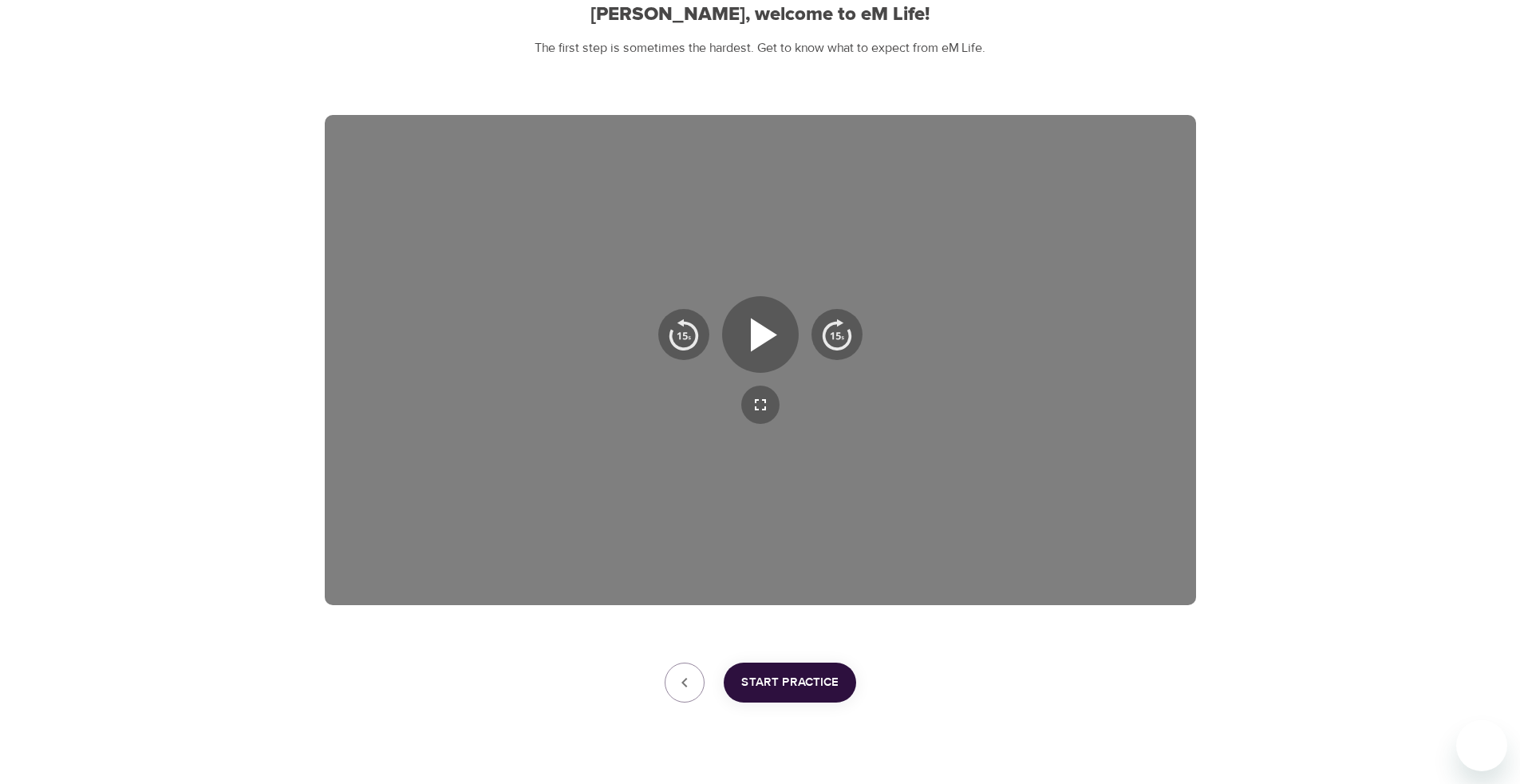
scroll to position [200, 0]
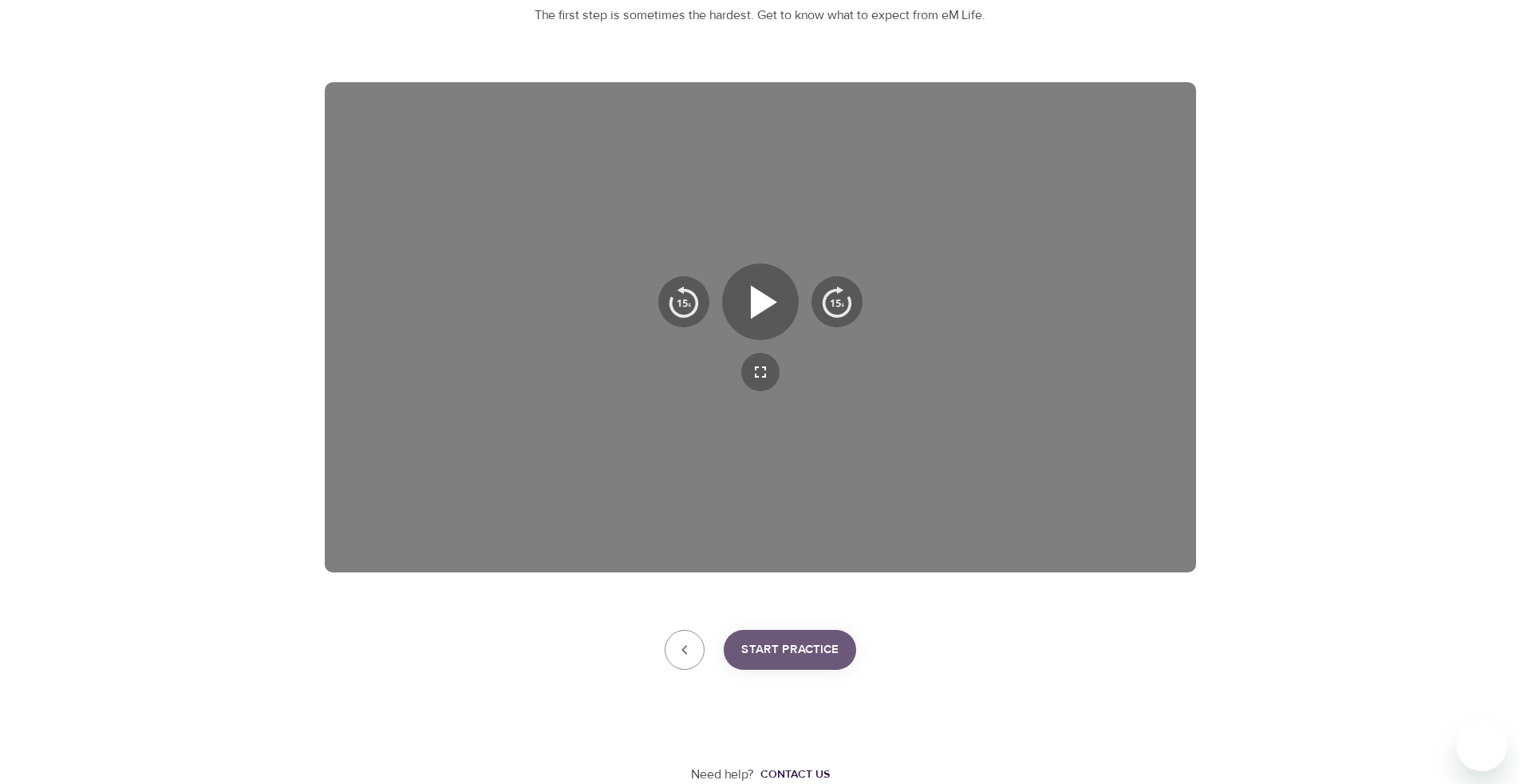
click at [800, 657] on span "Start Practice" at bounding box center [790, 649] width 97 height 21
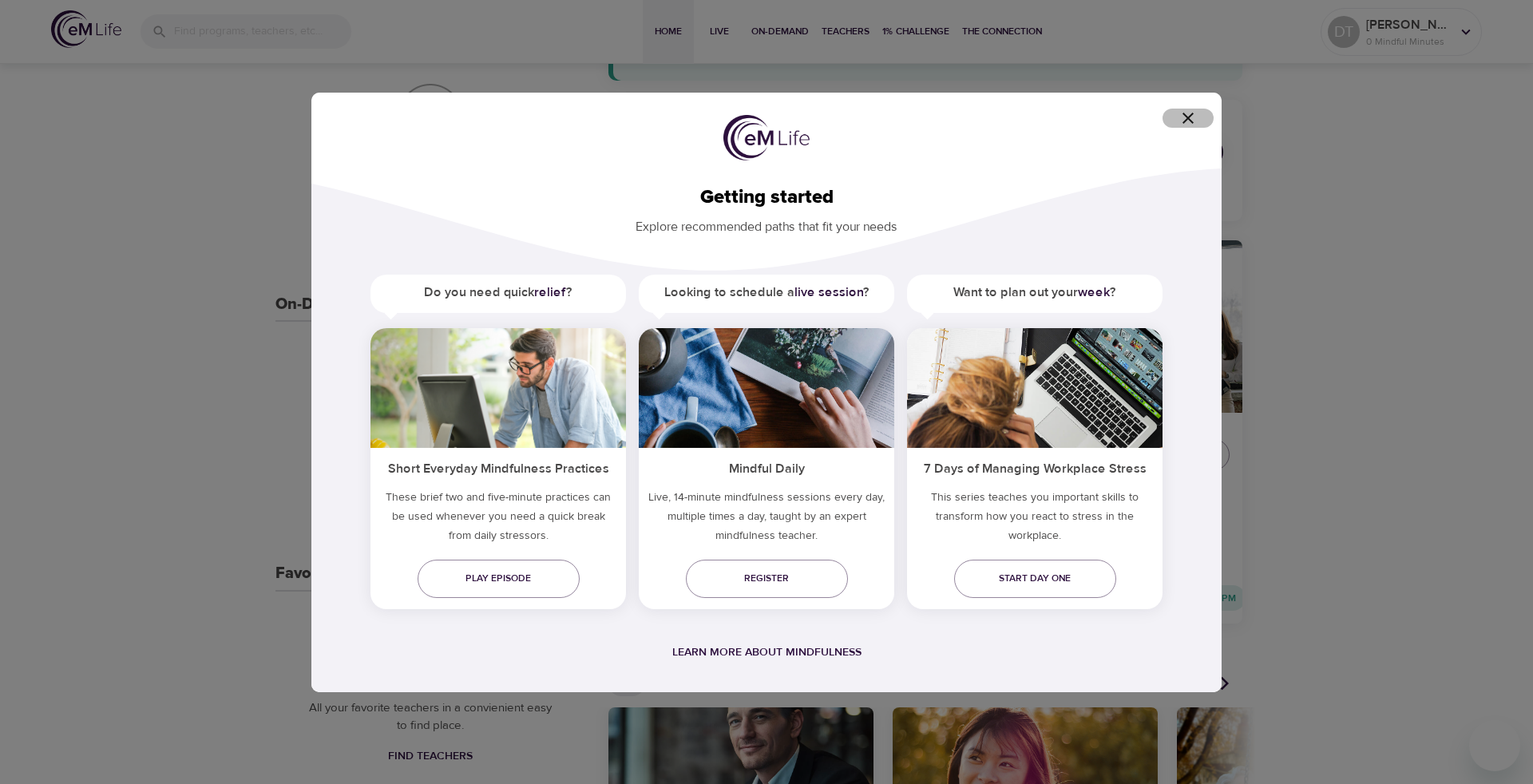
click at [1186, 113] on icon "button" at bounding box center [1187, 118] width 19 height 19
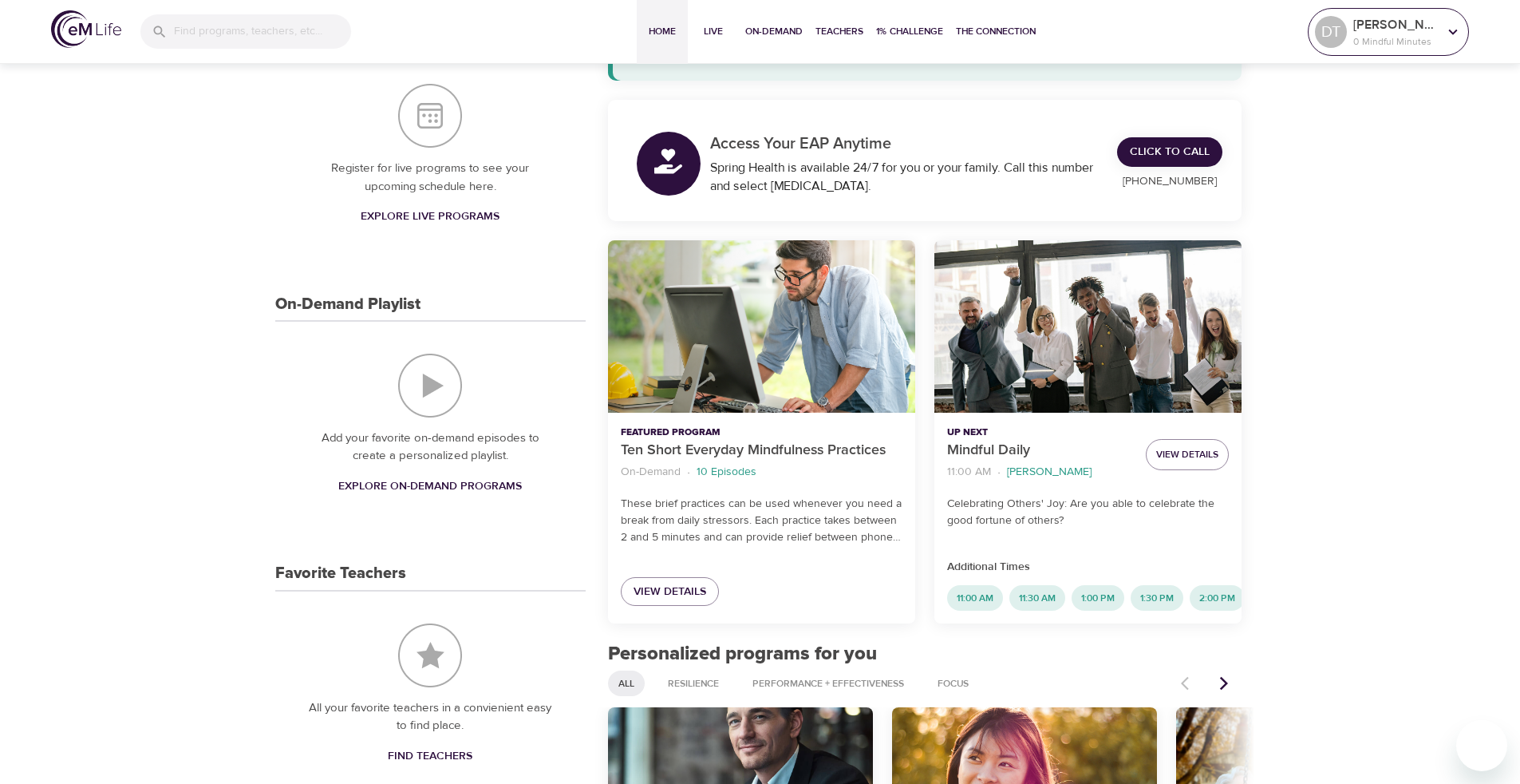
click at [1454, 34] on icon at bounding box center [1452, 32] width 18 height 18
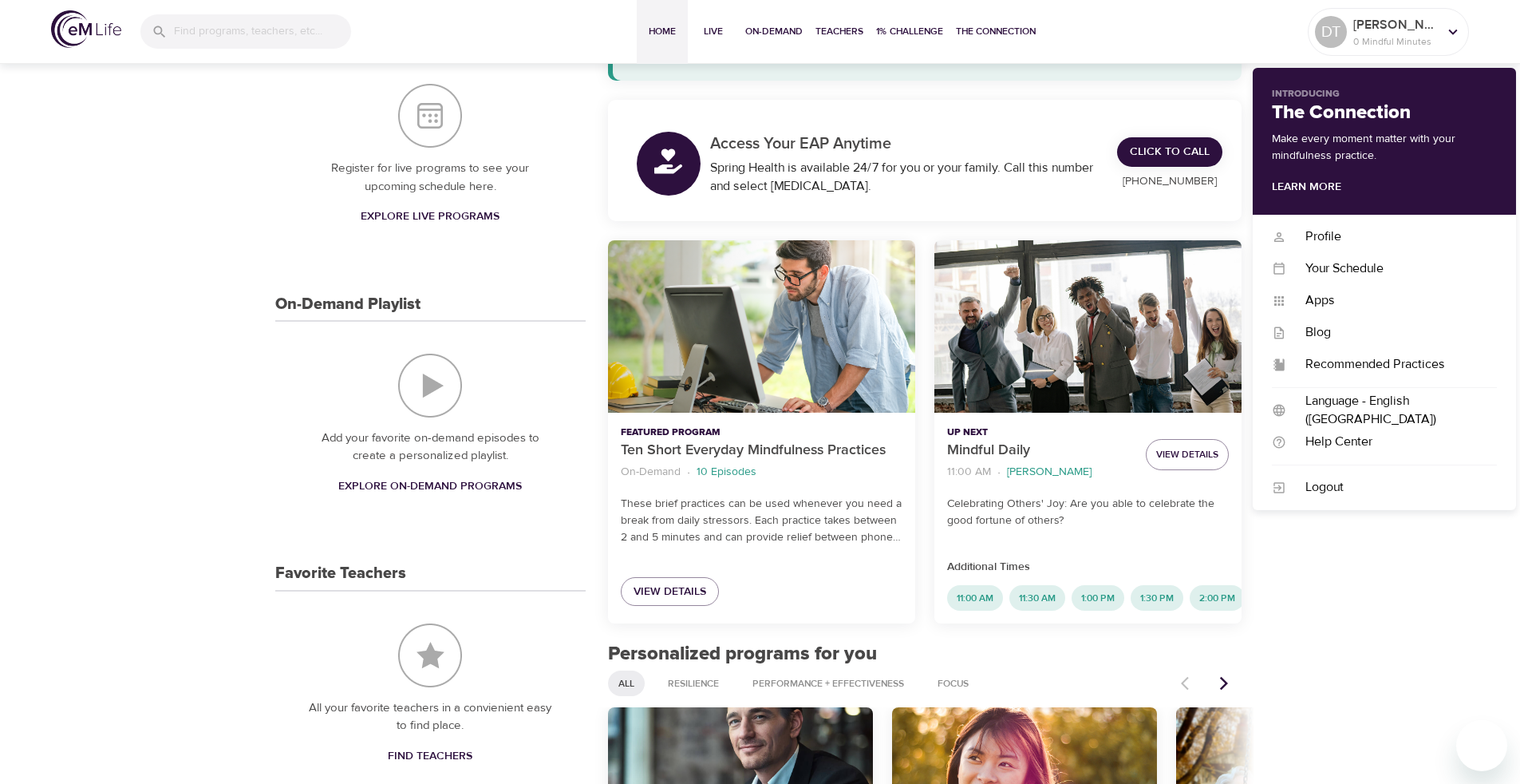
drag, startPoint x: 230, startPoint y: 228, endPoint x: 251, endPoint y: 227, distance: 21.0
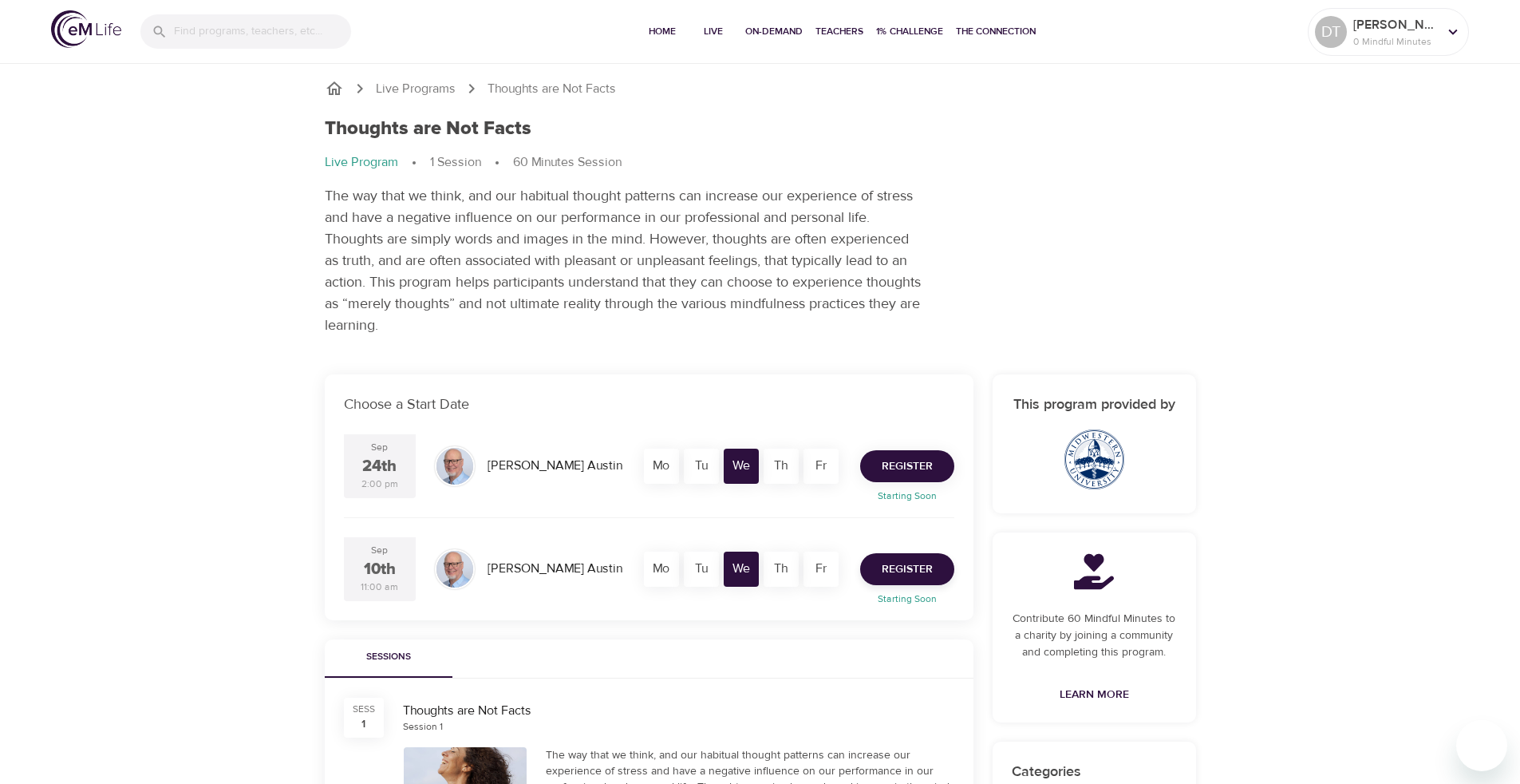
click at [915, 463] on span "Register" at bounding box center [907, 466] width 51 height 20
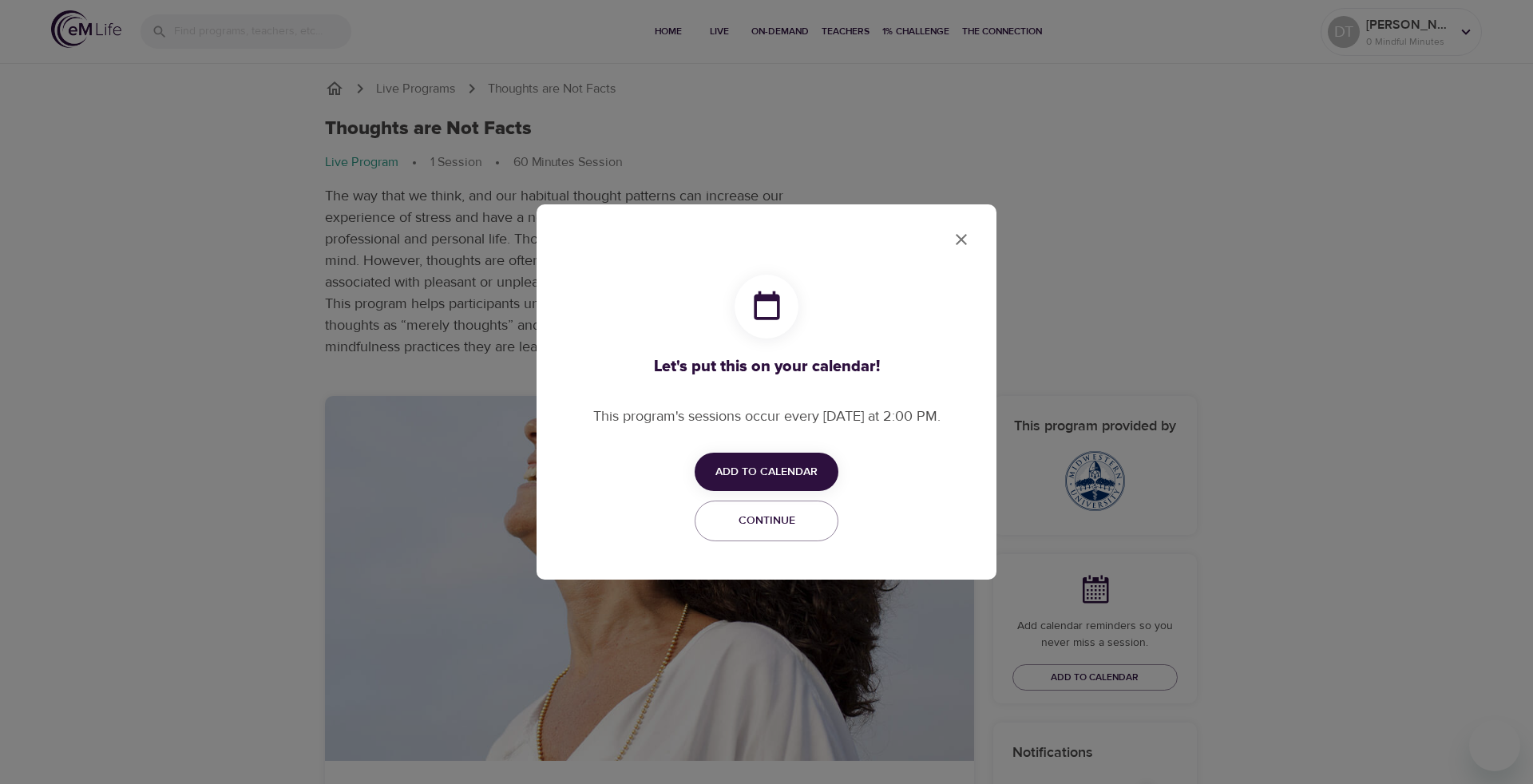
checkbox input "true"
click at [794, 474] on span "Add to Calendar" at bounding box center [766, 472] width 103 height 20
click at [798, 540] on span "Outlook" at bounding box center [777, 533] width 50 height 22
click at [964, 238] on div at bounding box center [766, 392] width 1533 height 784
click at [800, 518] on span "Continue" at bounding box center [766, 520] width 123 height 20
